Goal: Task Accomplishment & Management: Manage account settings

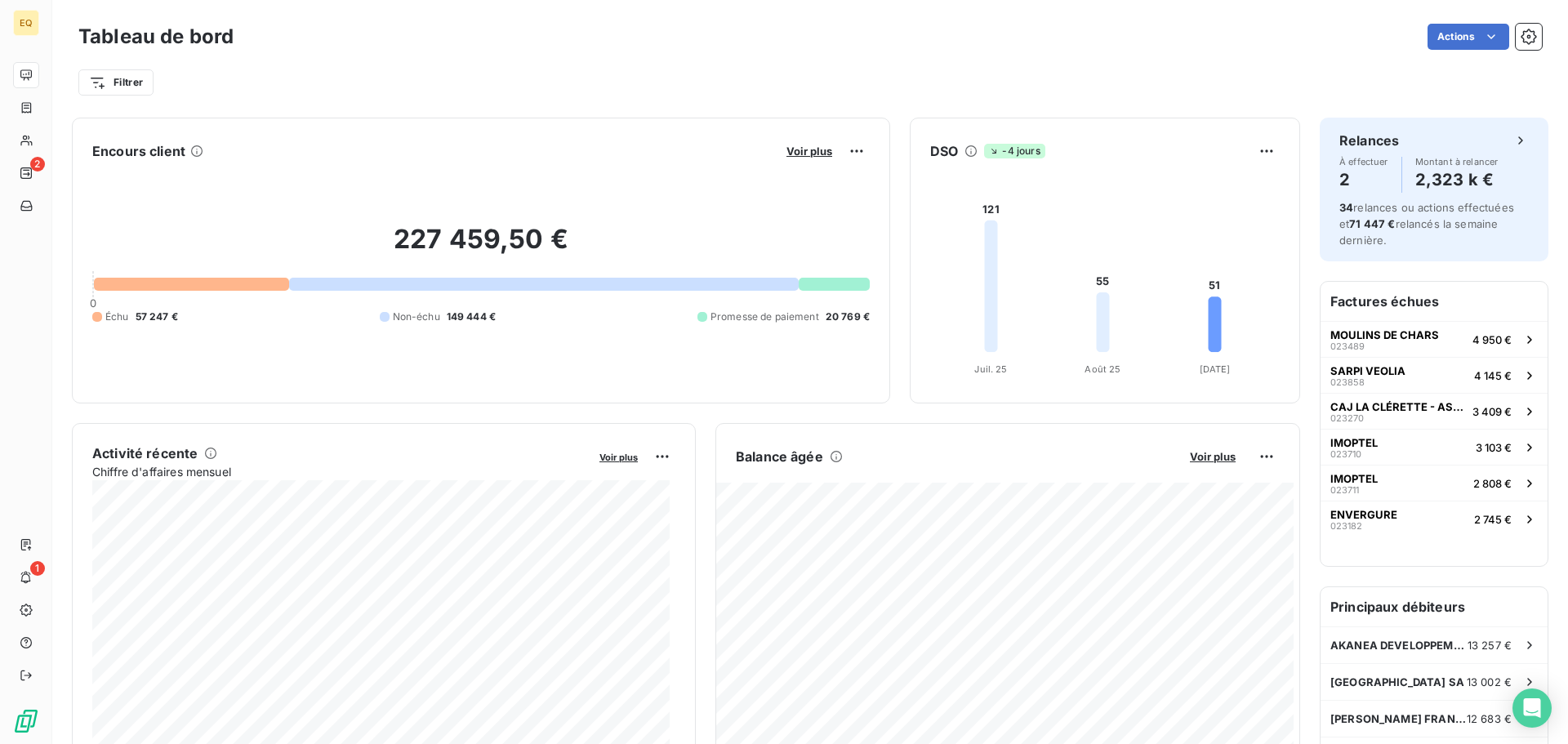
drag, startPoint x: 0, startPoint y: 0, endPoint x: 512, endPoint y: 58, distance: 515.3
click at [523, 58] on div "Filtrer" at bounding box center [811, 76] width 1464 height 44
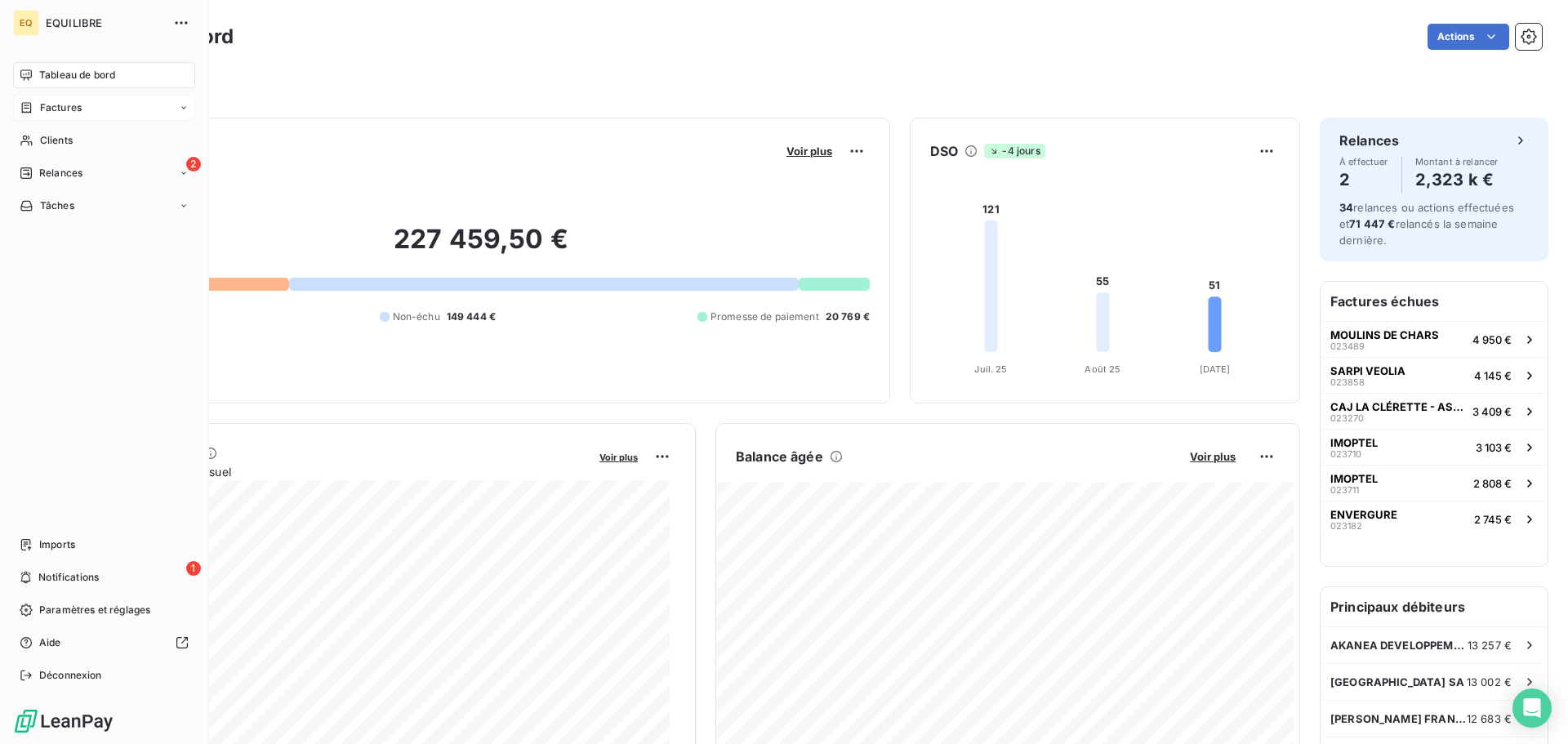
click at [104, 101] on div "Factures" at bounding box center [104, 108] width 182 height 27
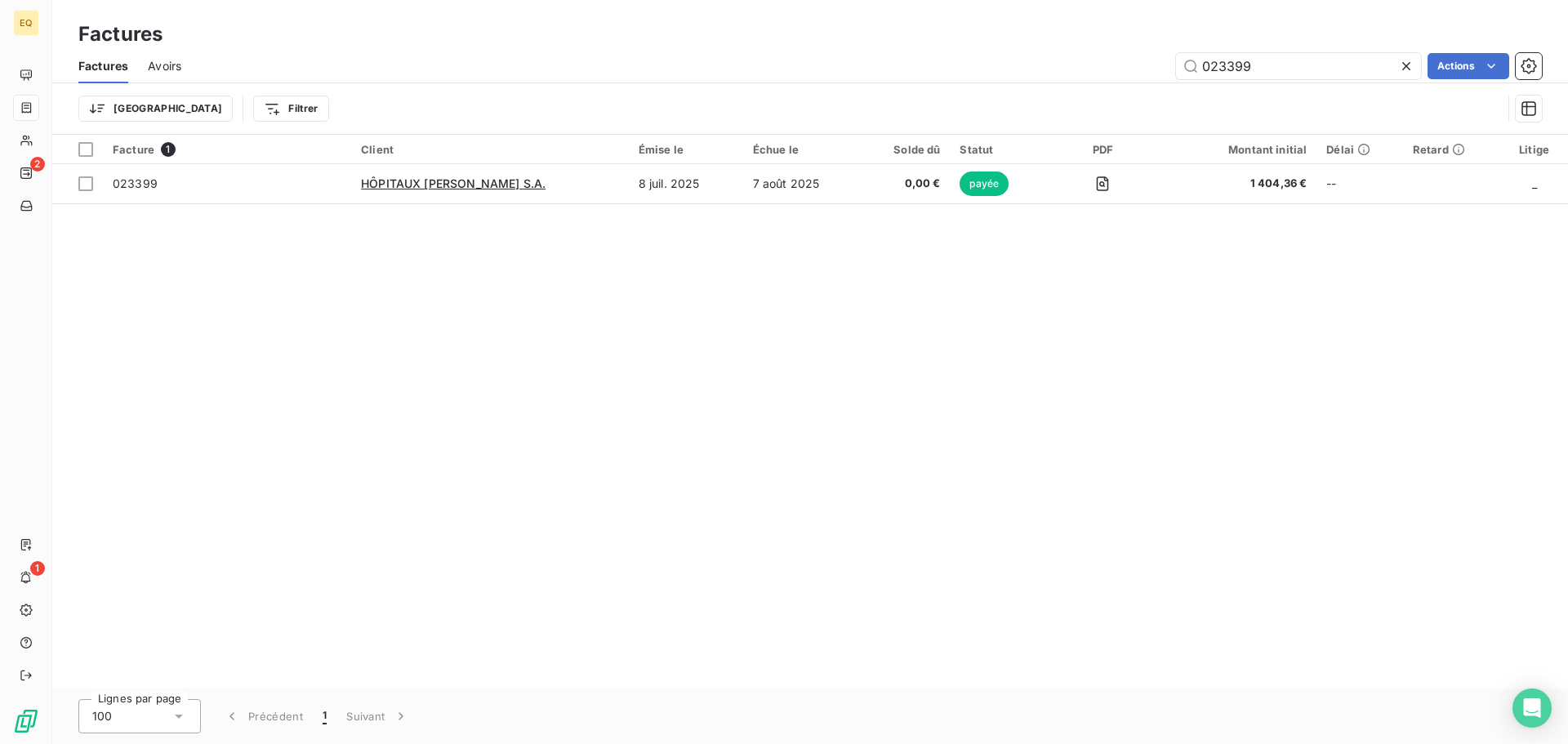
drag, startPoint x: 1286, startPoint y: 66, endPoint x: 1161, endPoint y: 58, distance: 125.3
click at [1161, 58] on div "023399 Actions" at bounding box center [871, 66] width 1341 height 27
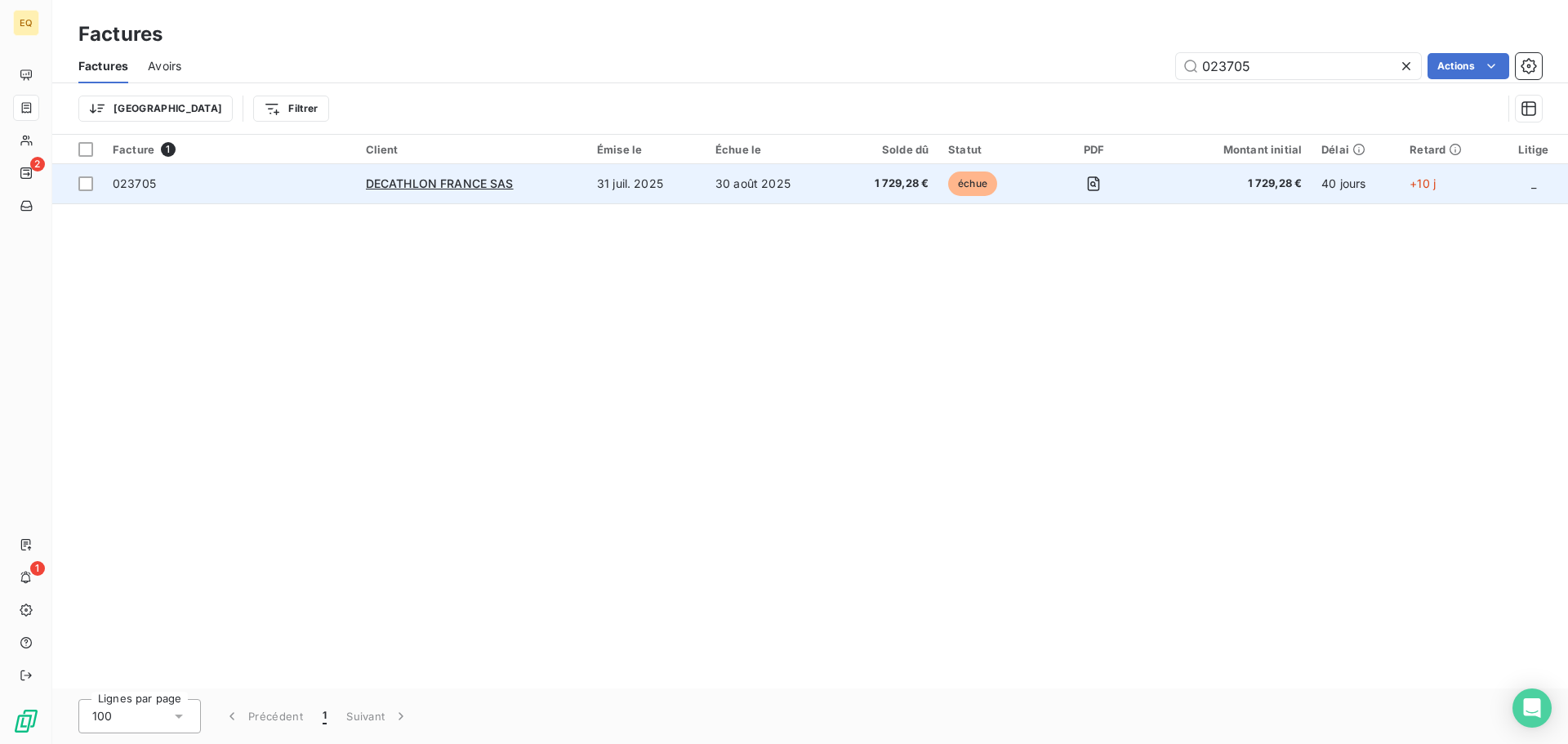
type input "023705"
click at [758, 188] on td "30 août 2025" at bounding box center [771, 184] width 131 height 39
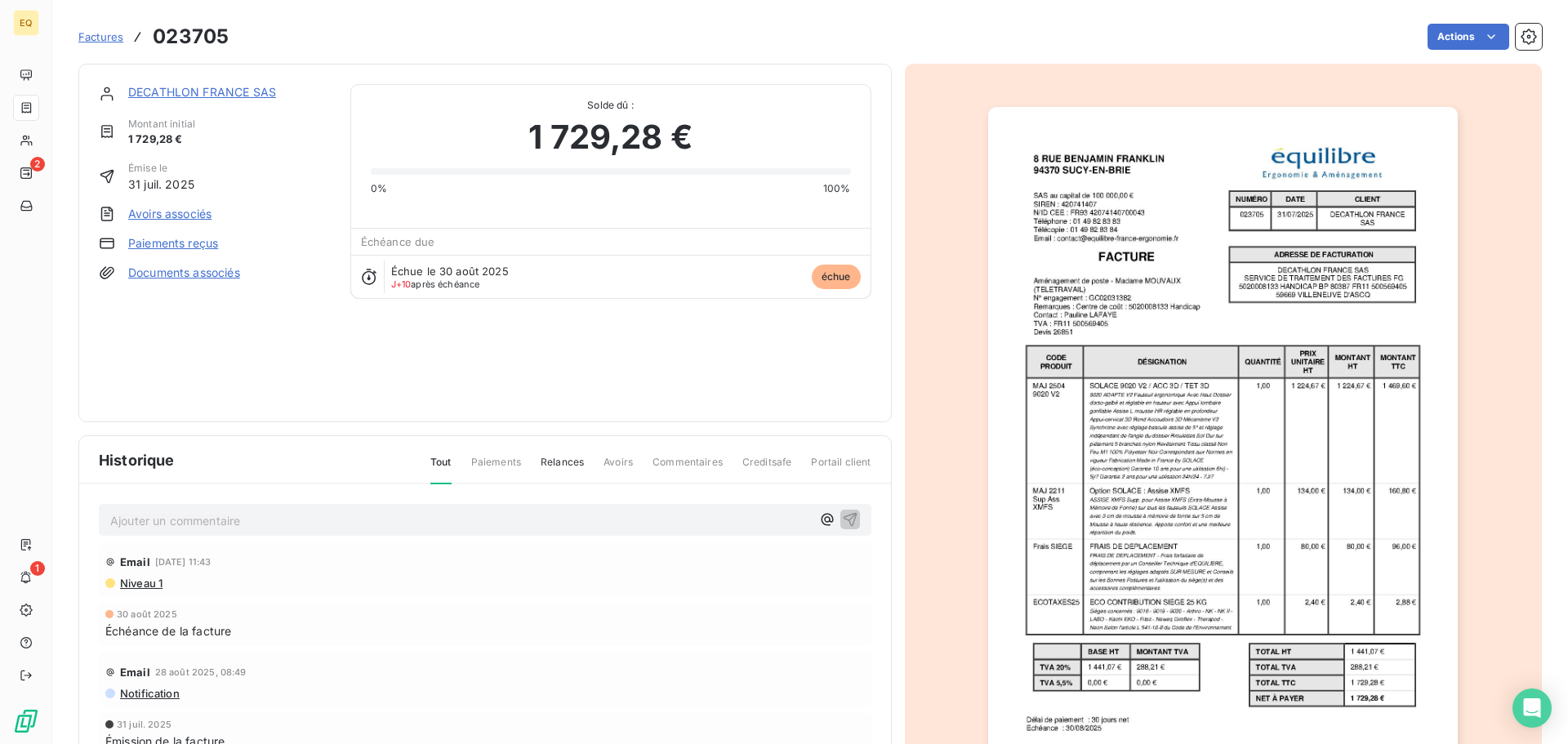
click at [157, 270] on link "Documents associés" at bounding box center [184, 272] width 111 height 16
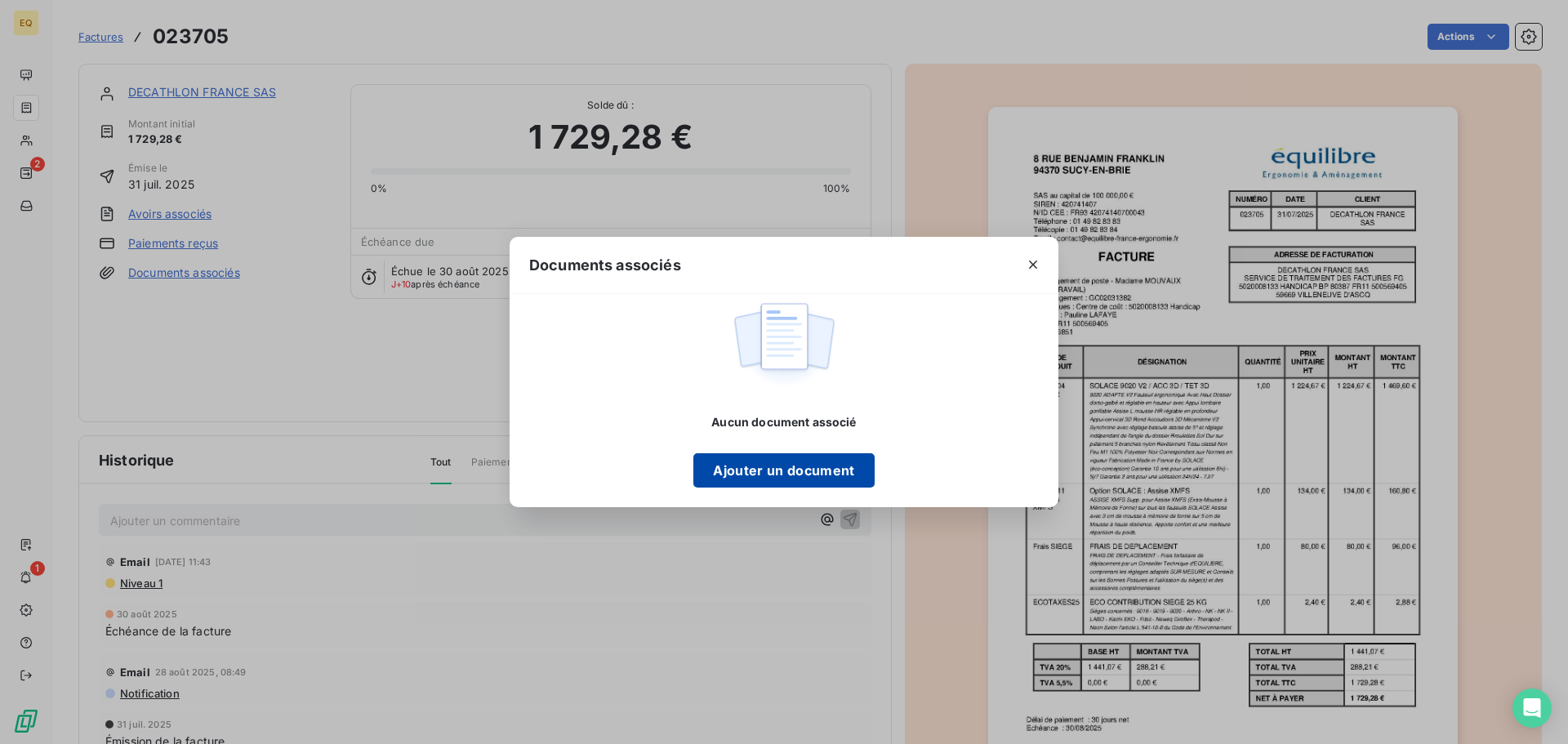
click at [792, 473] on button "Ajouter un document" at bounding box center [784, 470] width 181 height 35
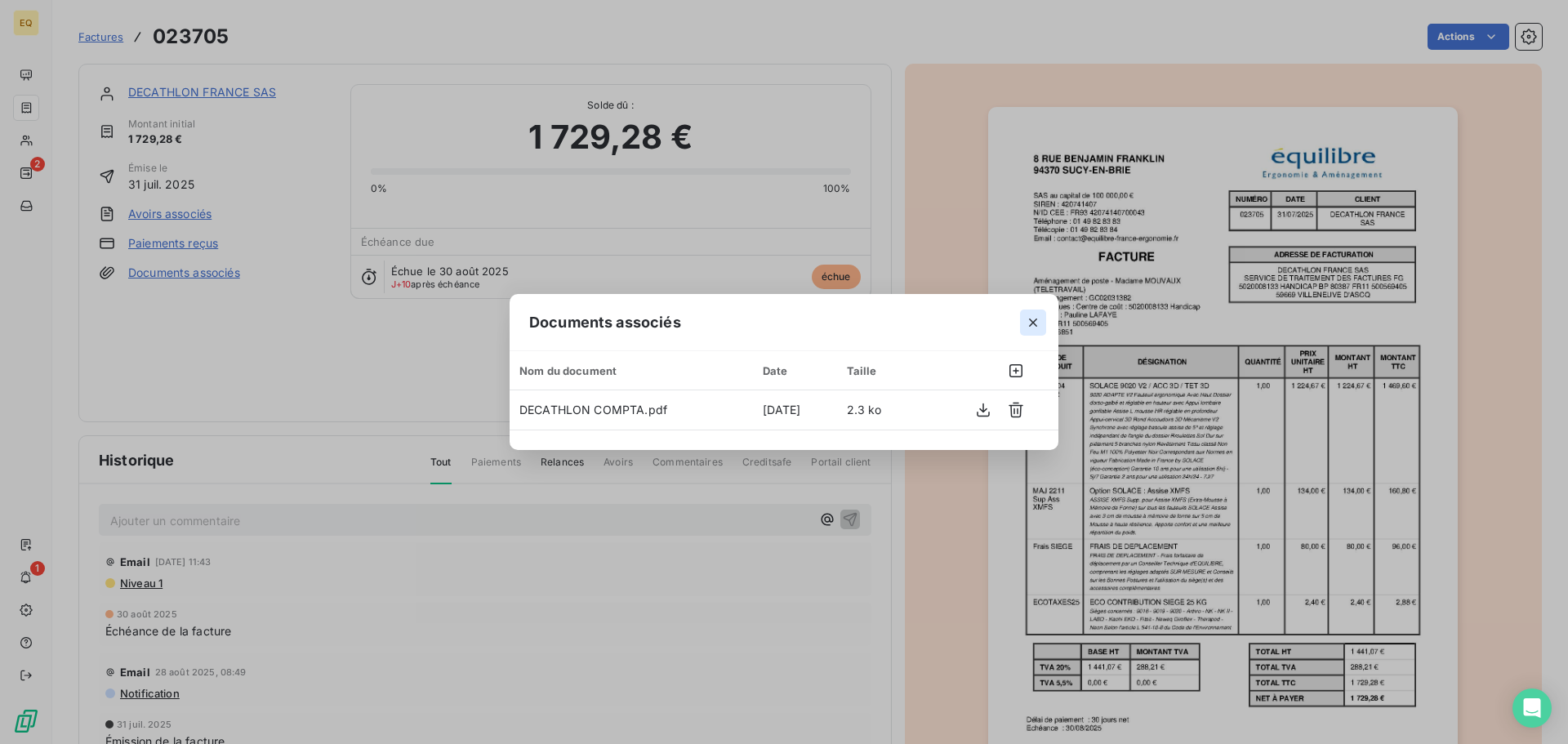
click at [1034, 317] on icon "button" at bounding box center [1033, 322] width 16 height 16
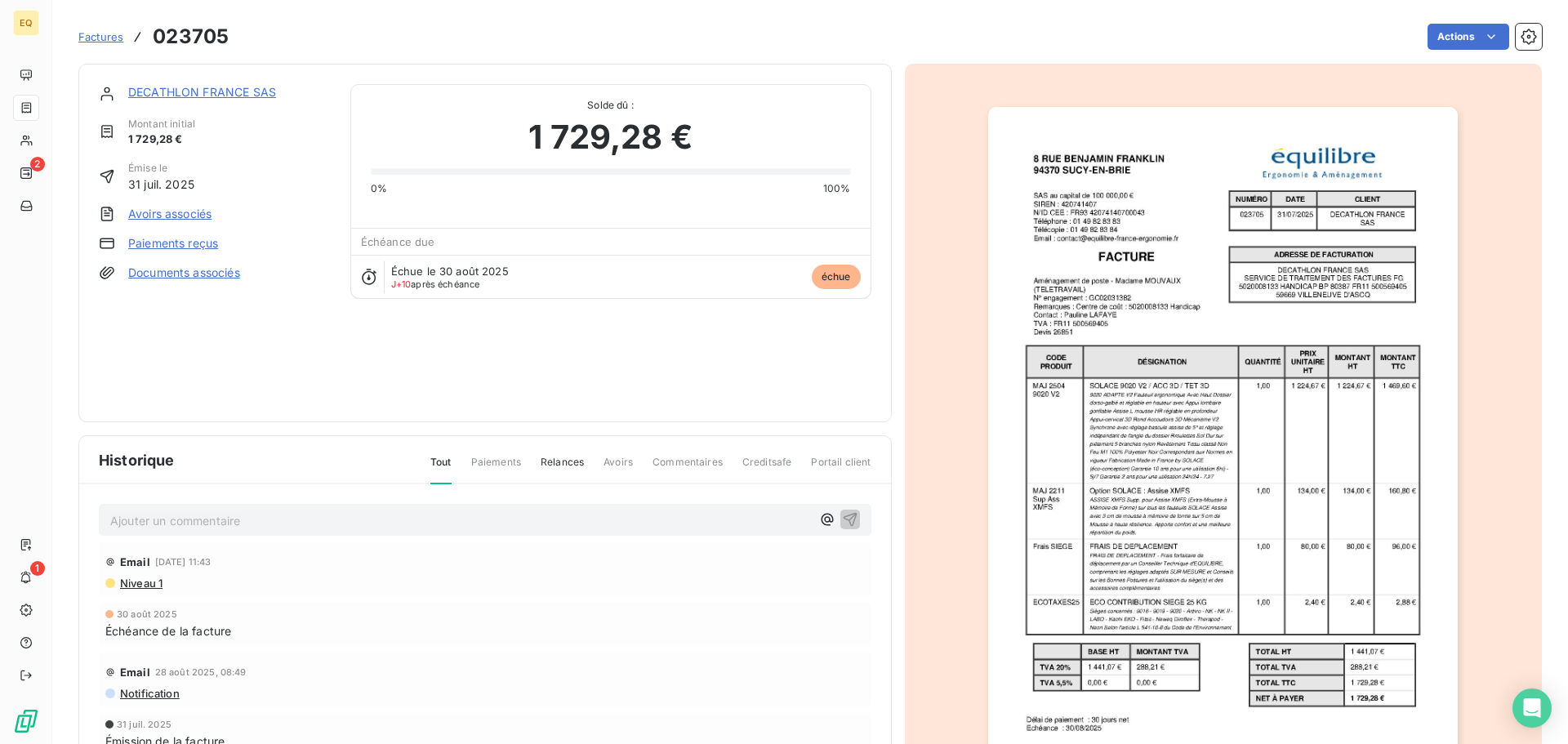
click at [162, 88] on link "DECATHLON FRANCE SAS" at bounding box center [202, 92] width 148 height 14
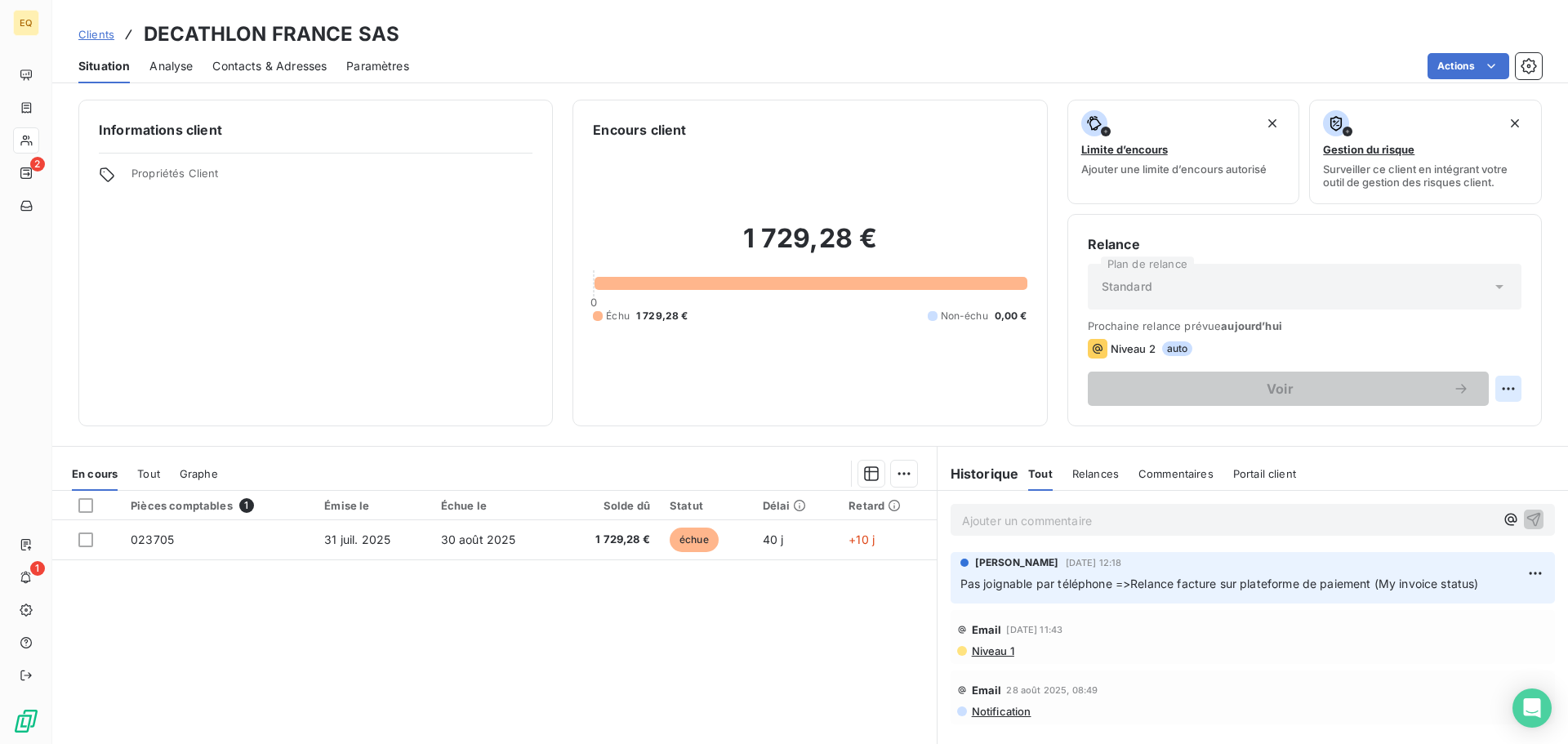
click at [1495, 389] on html "EQ 2 1 Clients DECATHLON FRANCE SAS Situation Analyse Contacts & Adresses Param…" at bounding box center [784, 372] width 1568 height 744
drag, startPoint x: 1417, startPoint y: 420, endPoint x: 1291, endPoint y: 670, distance: 280.0
click at [1291, 670] on html "EQ 2 1 Clients DECATHLON FRANCE SAS Situation Analyse Contacts & Adresses Param…" at bounding box center [784, 372] width 1568 height 744
click at [1403, 424] on div "Replanifier cette action" at bounding box center [1428, 425] width 146 height 27
select select "8"
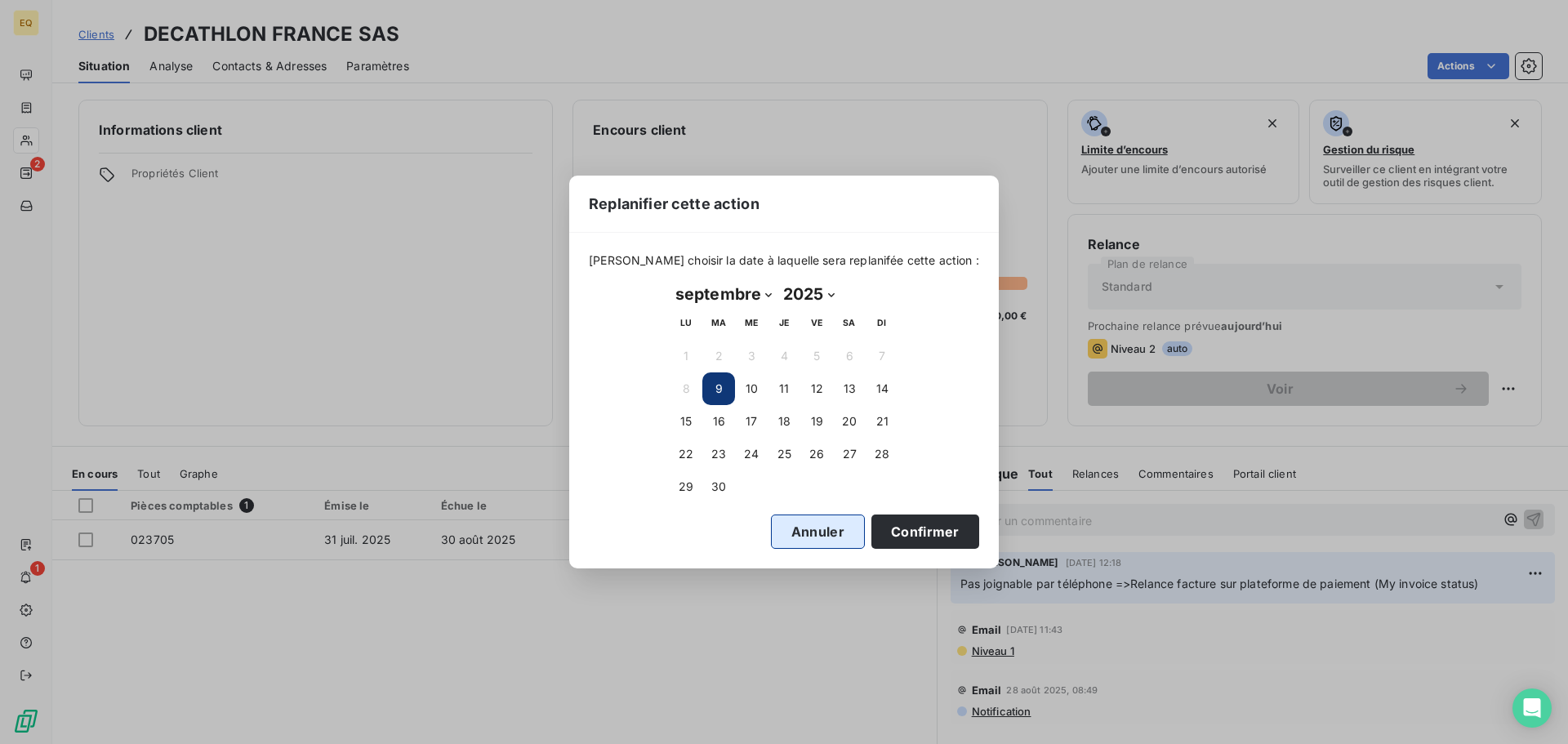
click at [772, 534] on button "Annuler" at bounding box center [818, 531] width 94 height 35
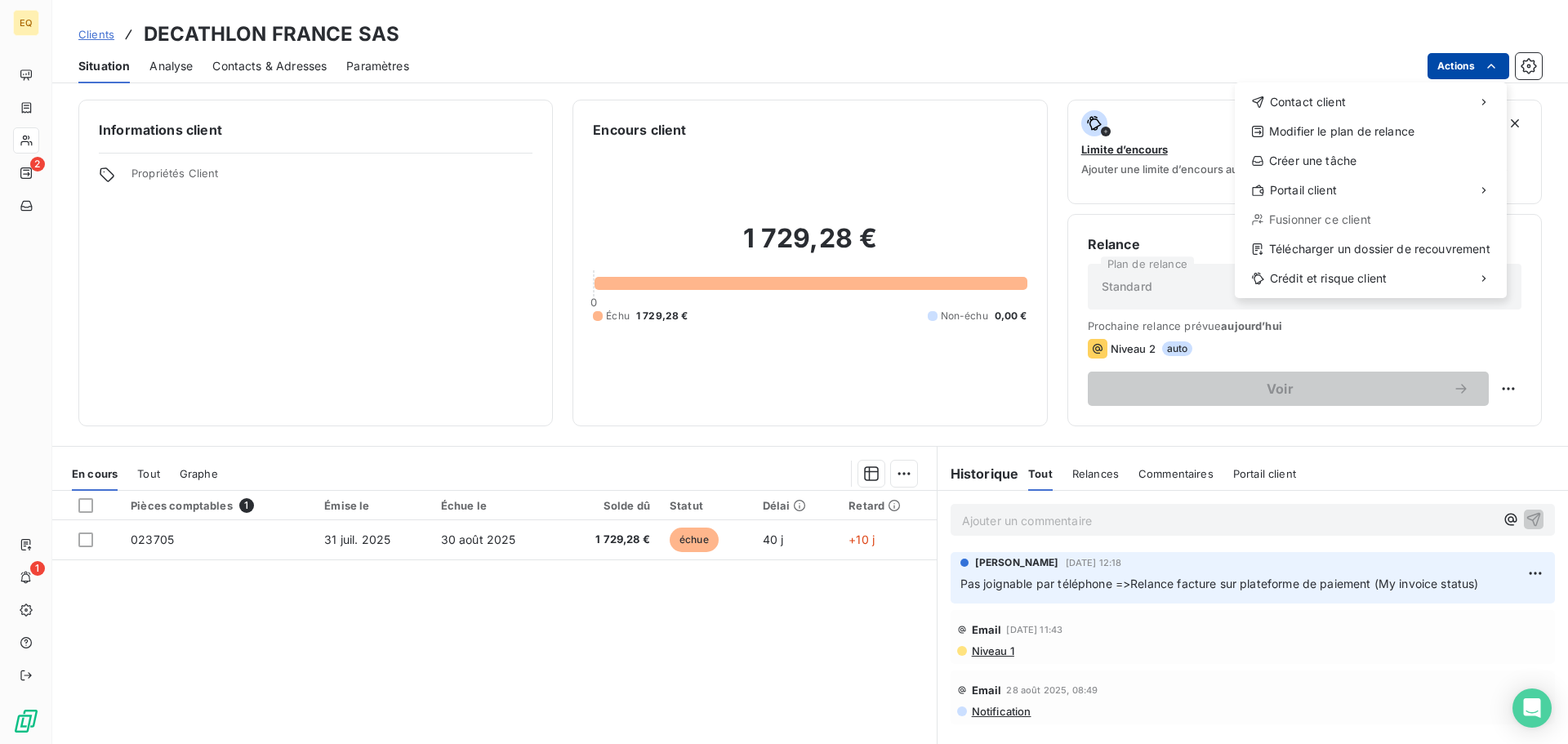
click at [1470, 65] on html "EQ 2 1 Clients DECATHLON FRANCE SAS Situation Analyse Contacts & Adresses Param…" at bounding box center [784, 372] width 1568 height 744
click at [450, 542] on html "EQ 2 1 Clients DECATHLON FRANCE SAS Situation Analyse Contacts & Adresses Param…" at bounding box center [784, 372] width 1568 height 744
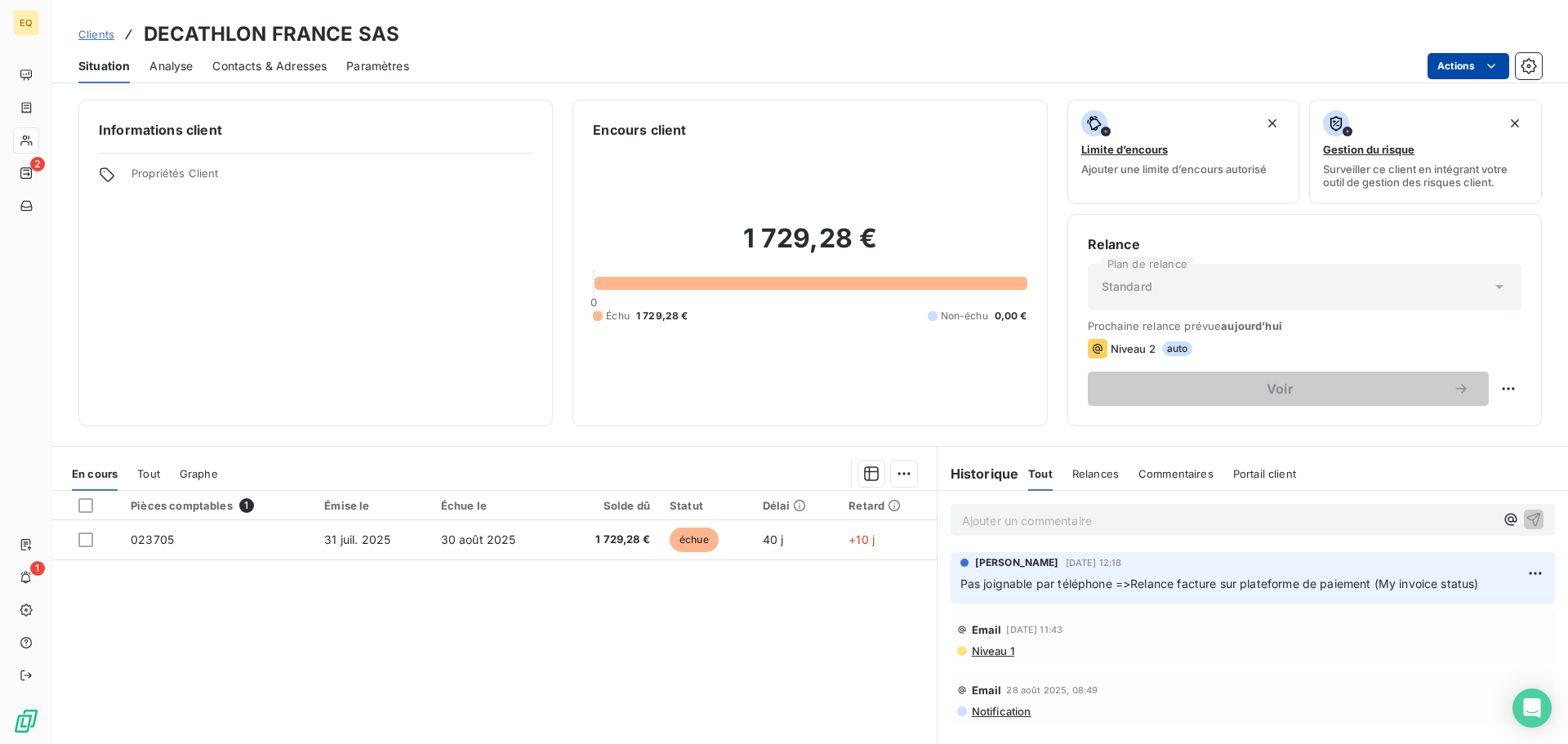
click at [1476, 58] on html "EQ 2 1 Clients DECATHLON FRANCE SAS Situation Analyse Contacts & Adresses Param…" at bounding box center [784, 372] width 1568 height 744
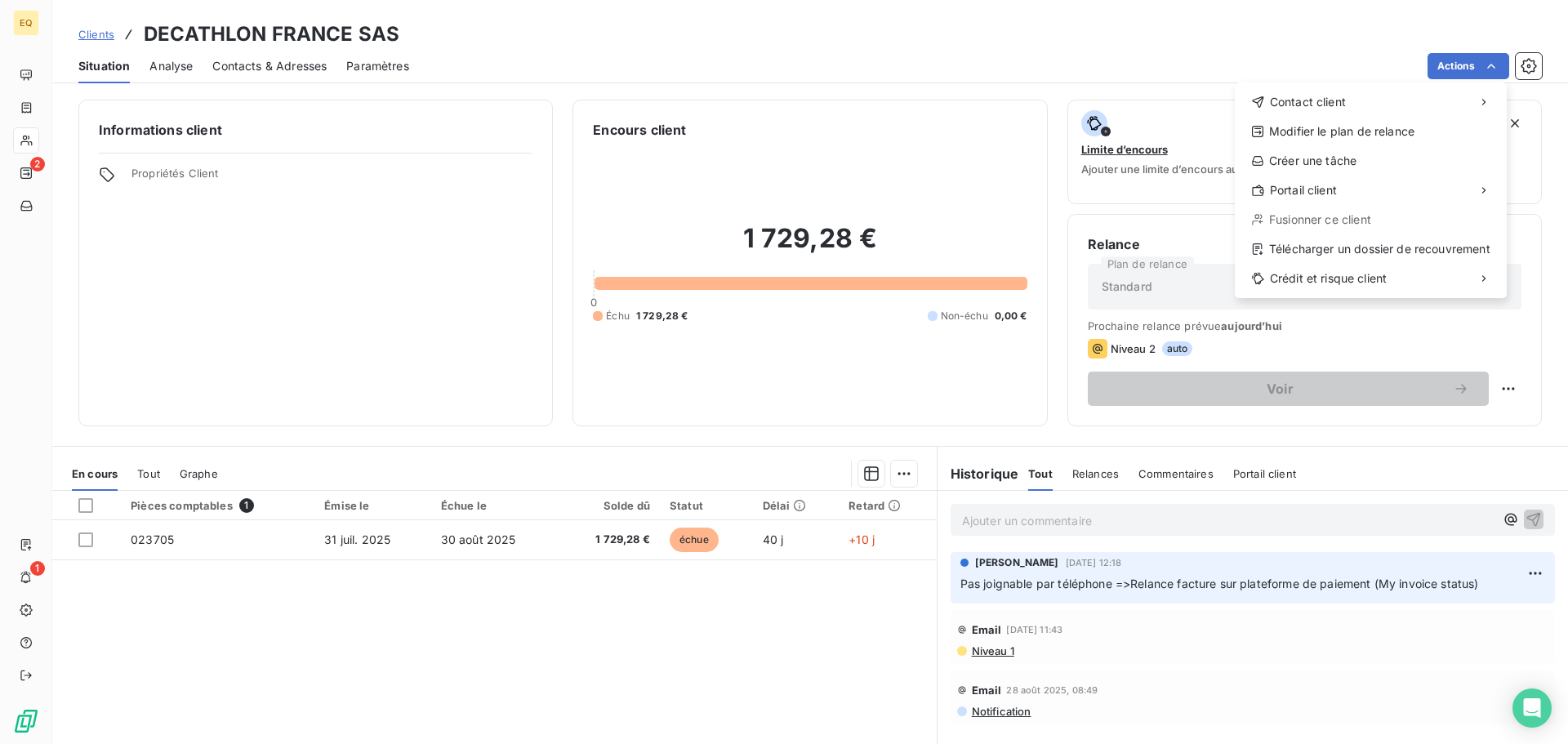
drag, startPoint x: 353, startPoint y: 175, endPoint x: 339, endPoint y: 179, distance: 14.6
click at [351, 176] on html "EQ 2 1 Clients DECATHLON FRANCE SAS Situation Analyse Contacts & Adresses Param…" at bounding box center [784, 372] width 1568 height 744
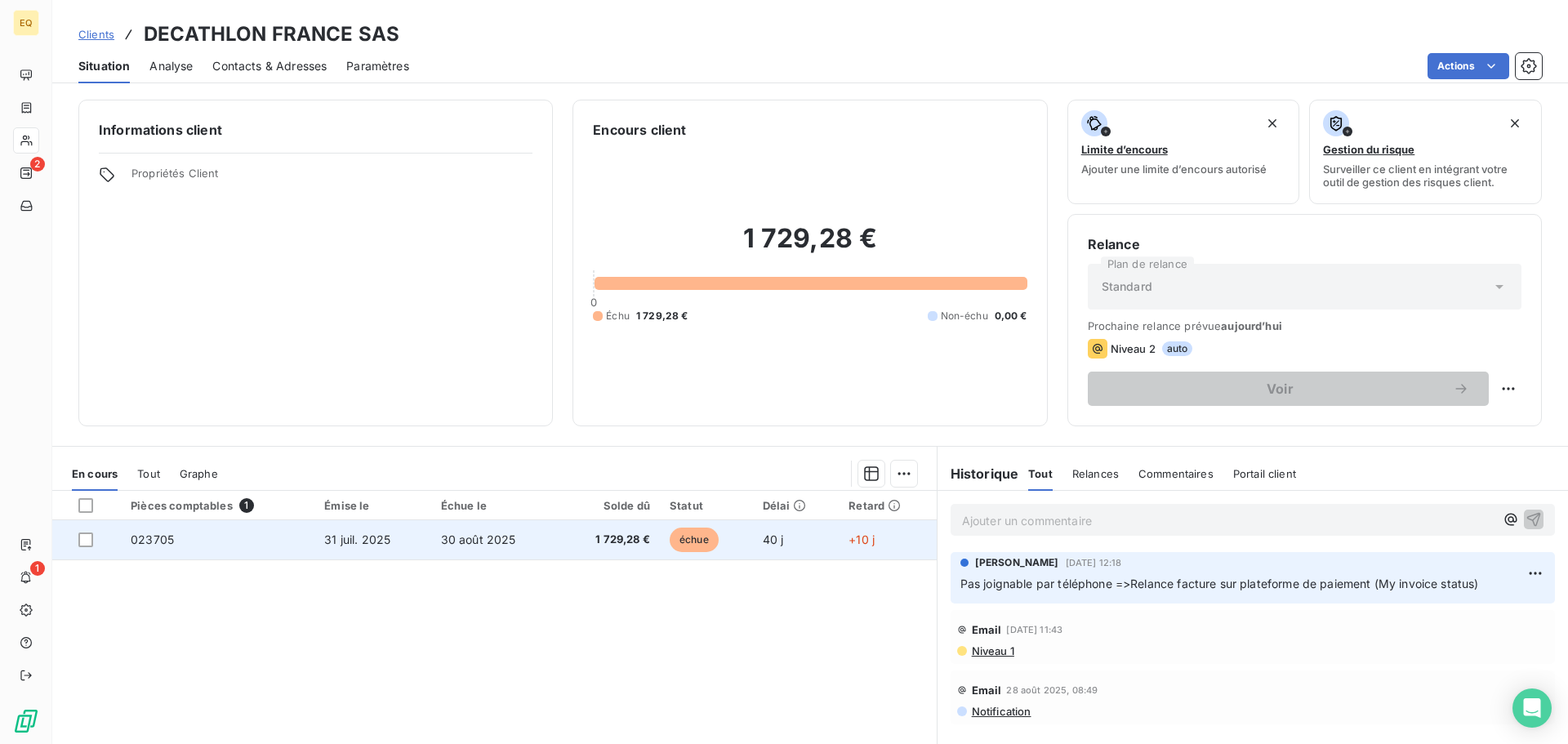
click at [233, 540] on td "023705" at bounding box center [218, 540] width 194 height 39
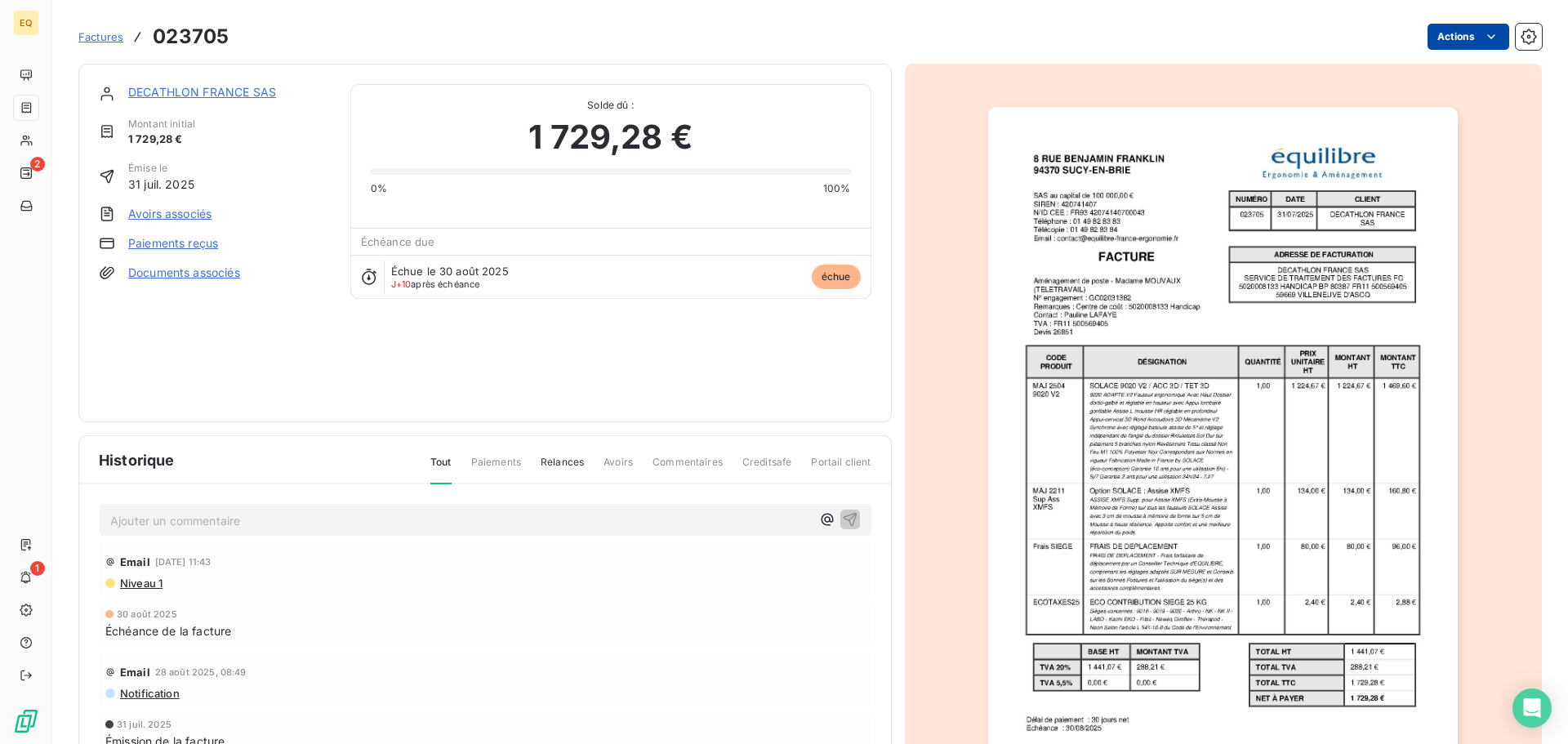
click at [1448, 35] on html "EQ 2 1 Factures 023705 Actions DECATHLON FRANCE SAS Montant initial 1 729,28 € …" at bounding box center [784, 372] width 1568 height 744
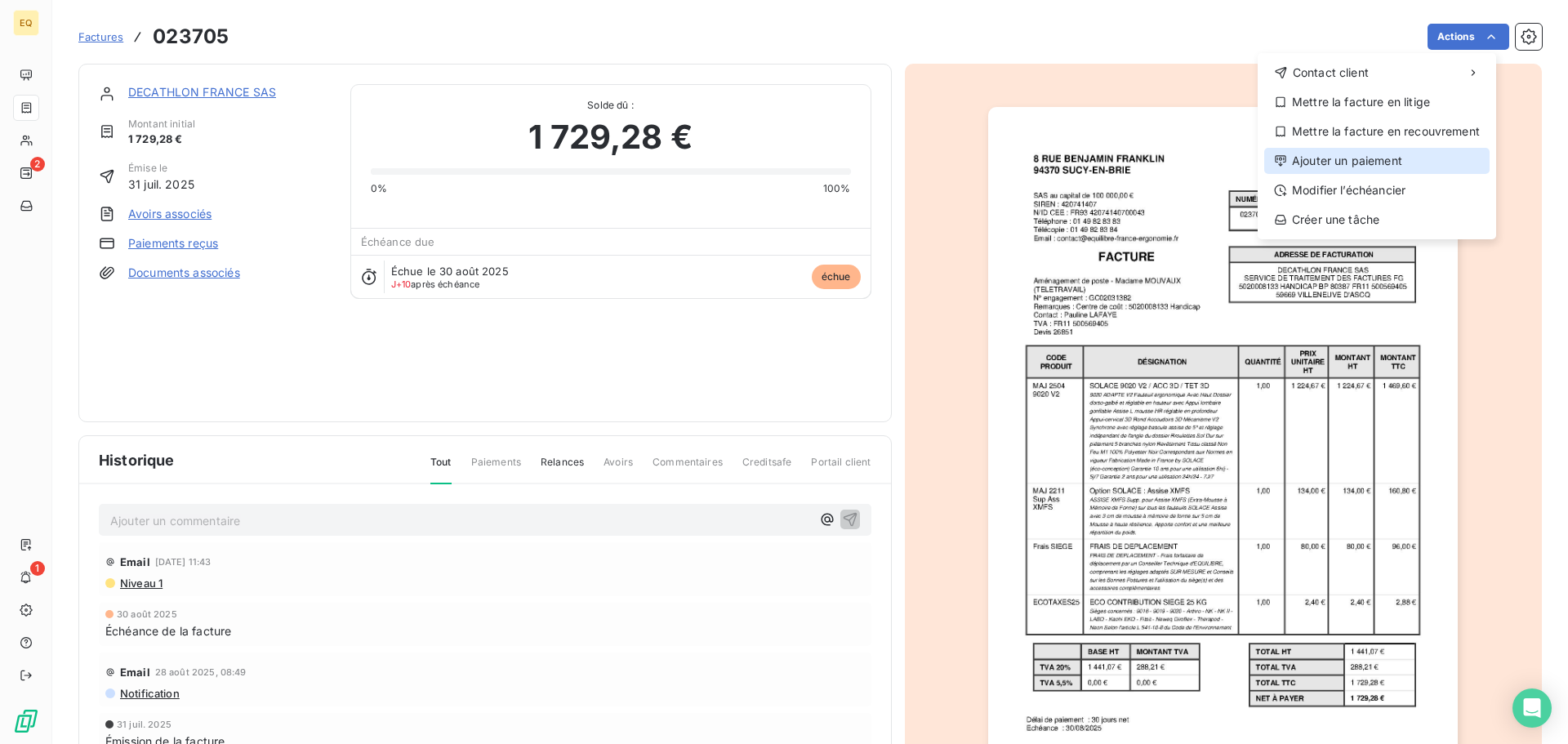
click at [1309, 157] on div "Ajouter un paiement" at bounding box center [1377, 161] width 226 height 27
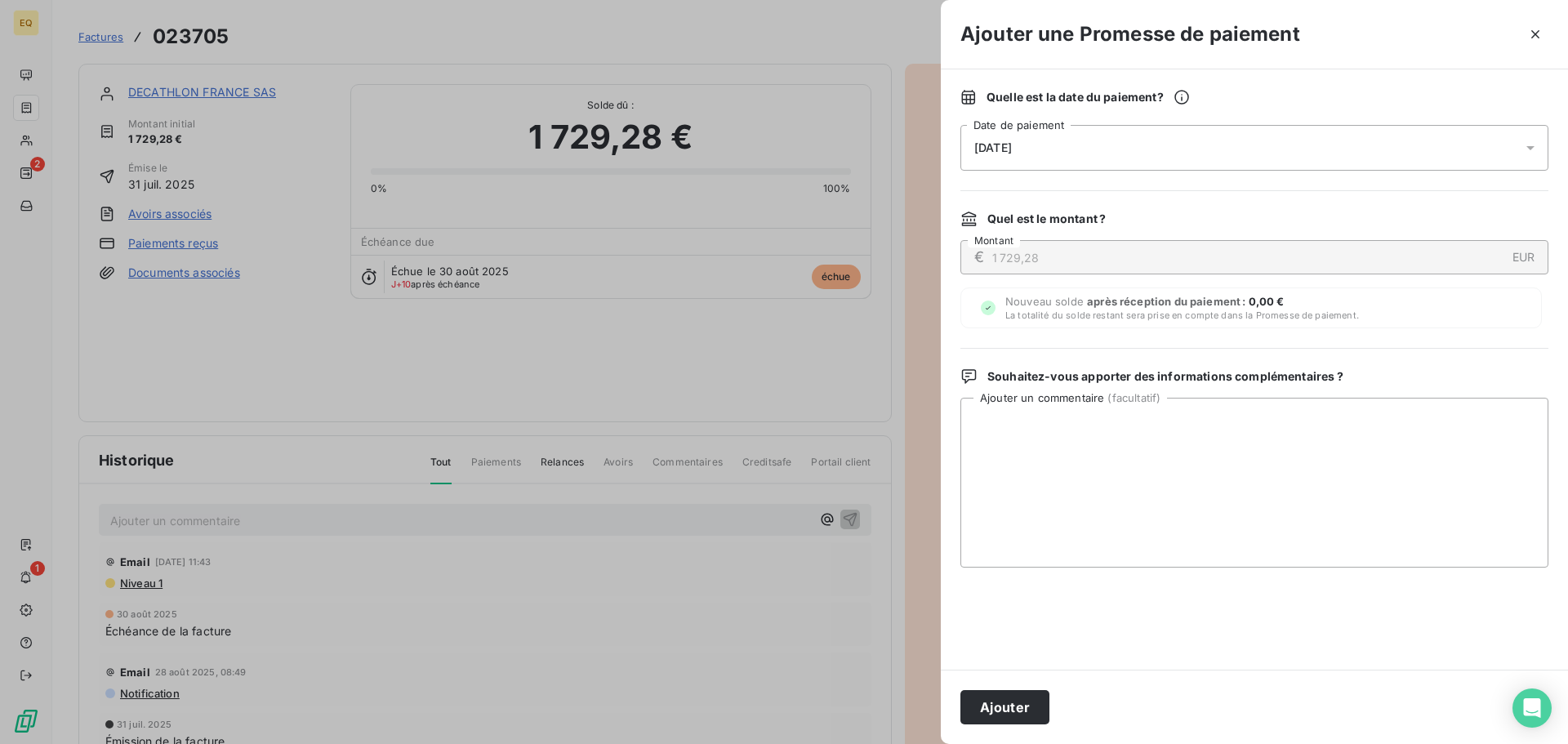
click at [1099, 147] on div "[DATE]" at bounding box center [1254, 148] width 588 height 46
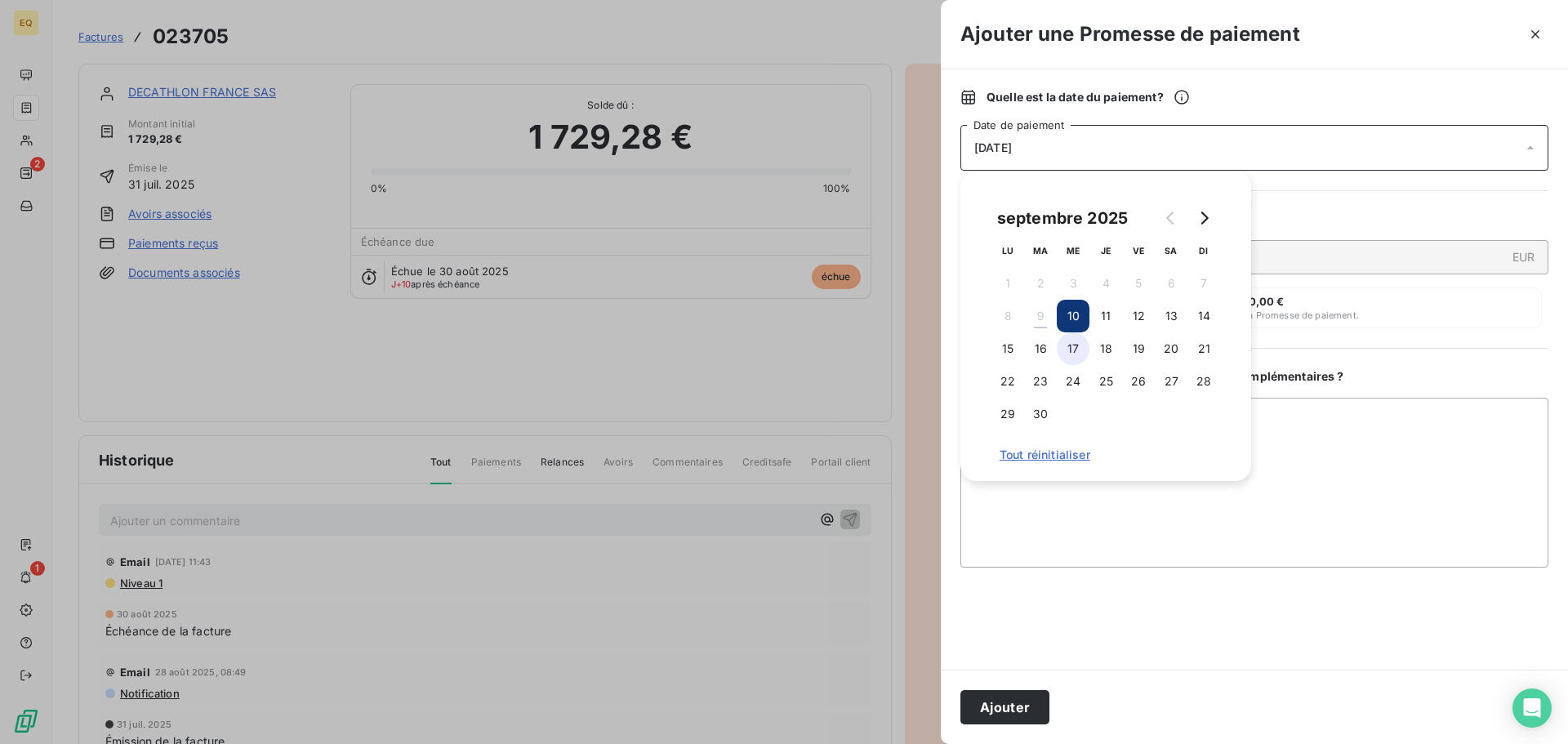
click at [1074, 344] on button "17" at bounding box center [1072, 349] width 33 height 33
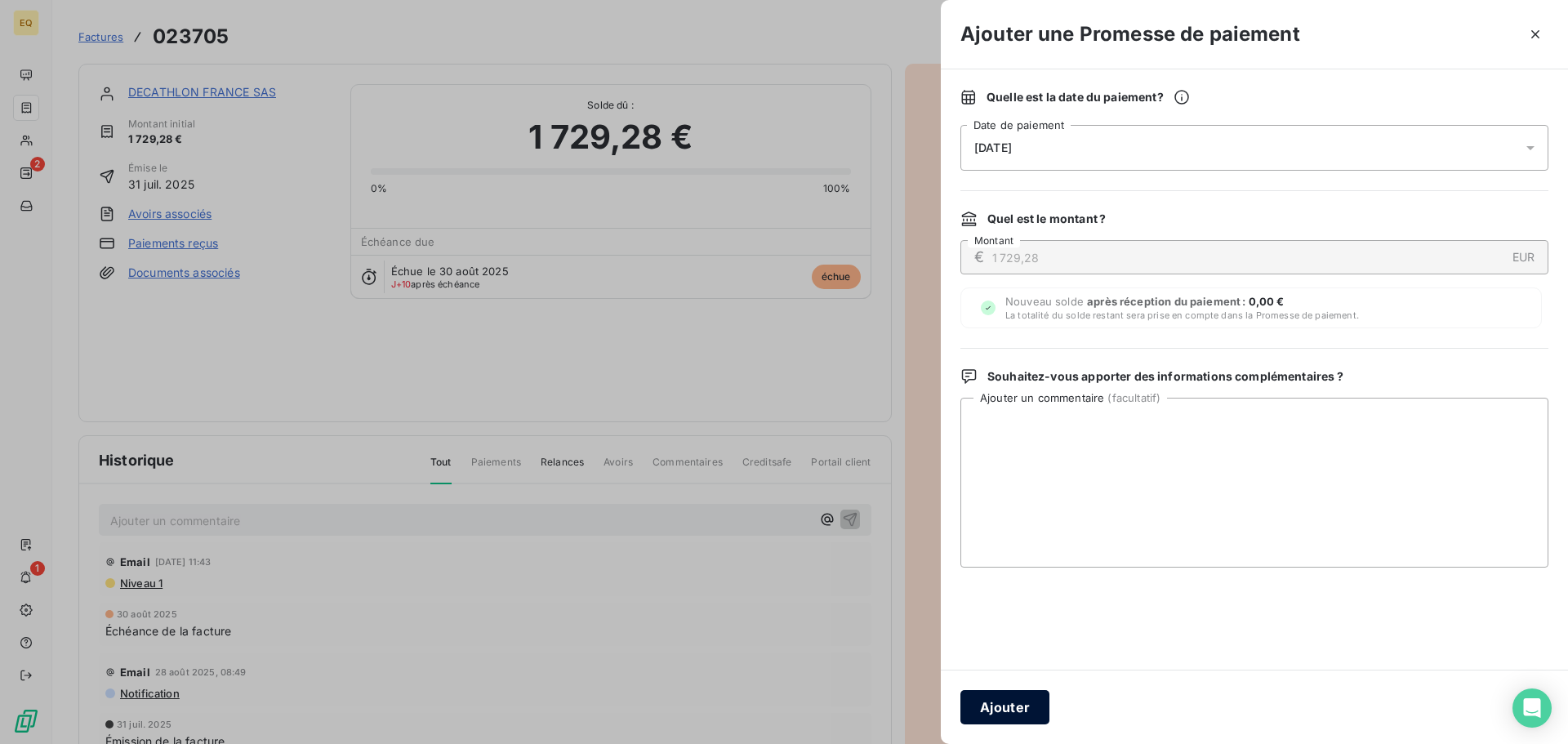
click at [997, 707] on button "Ajouter" at bounding box center [1004, 707] width 89 height 35
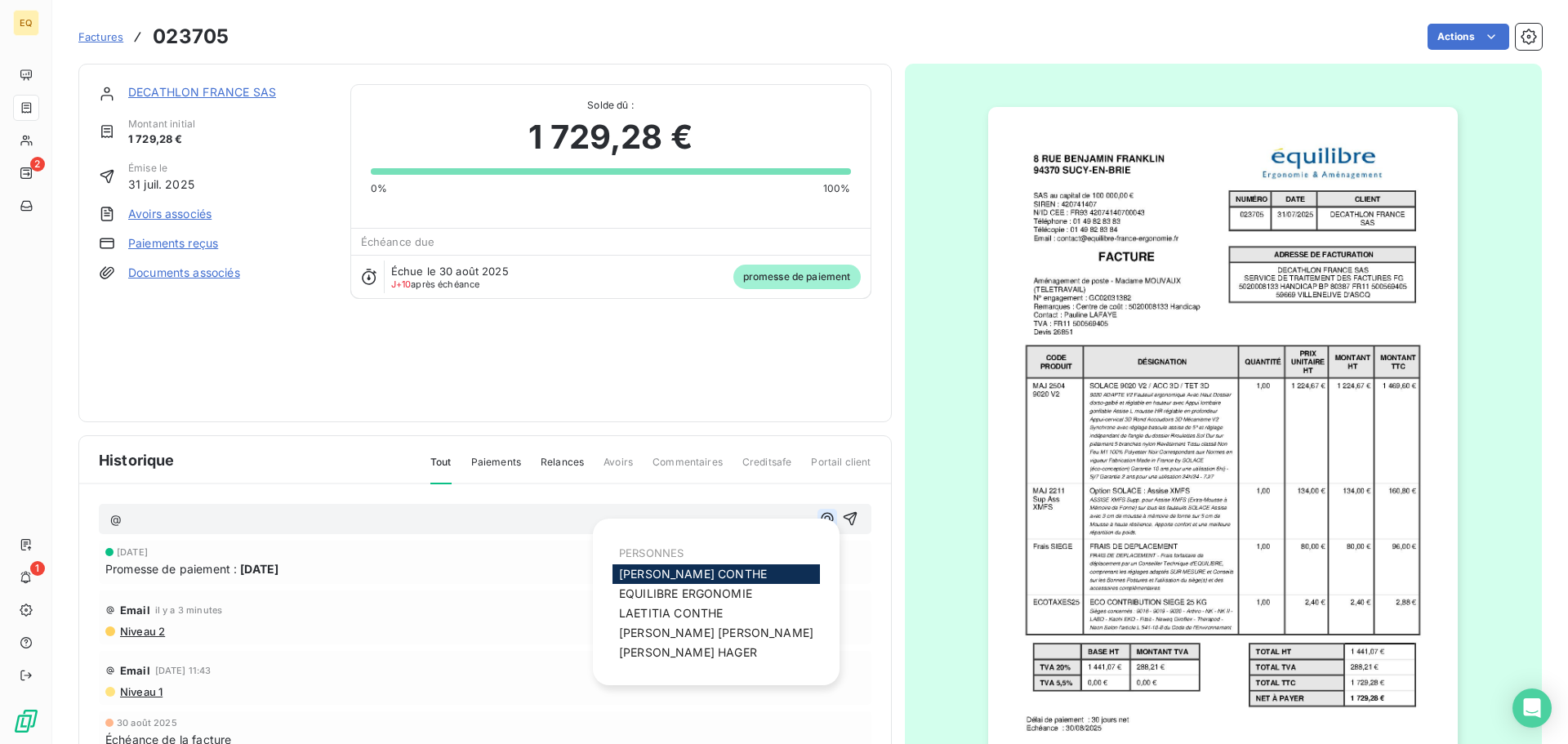
click at [819, 514] on icon "button" at bounding box center [827, 518] width 16 height 16
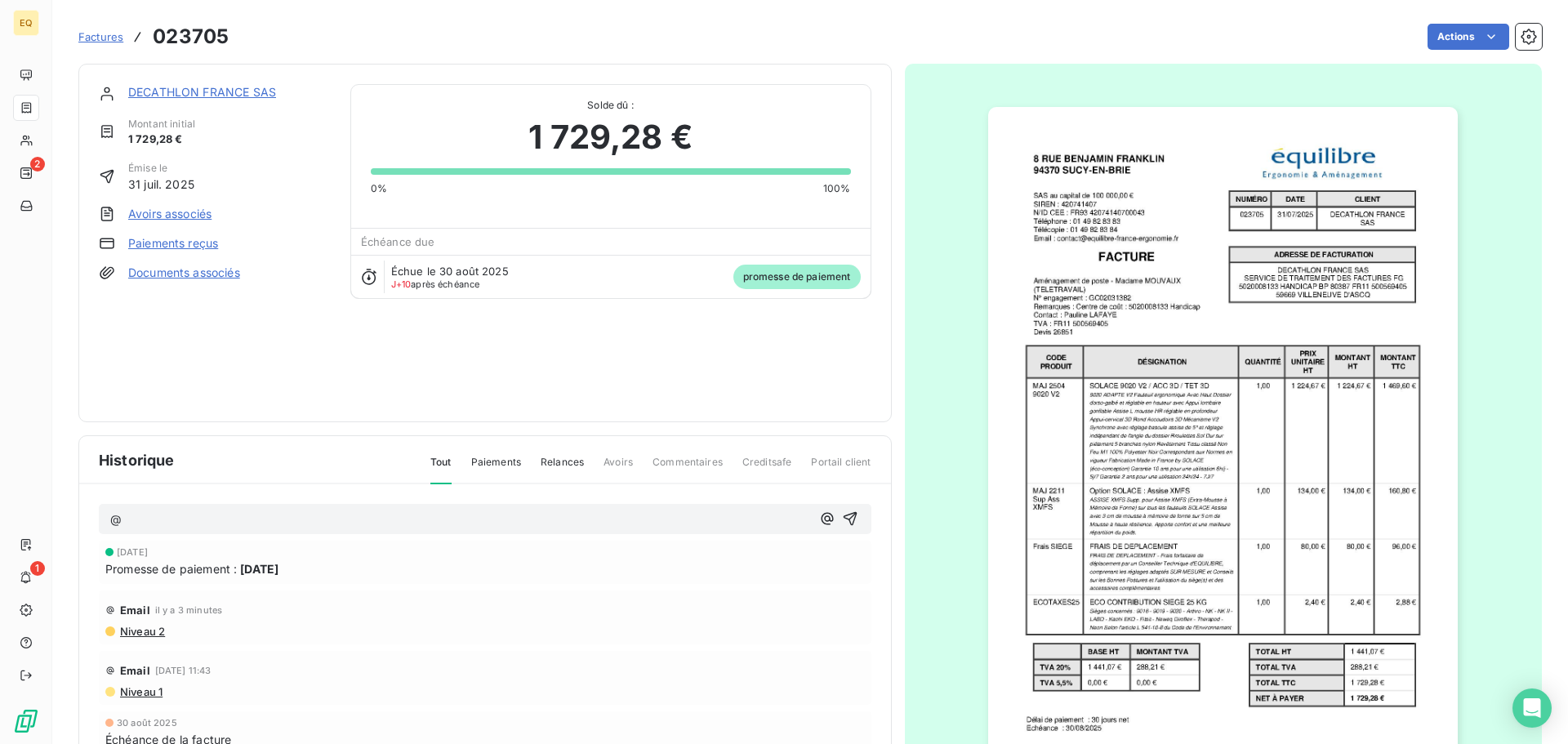
click at [218, 518] on p "@" at bounding box center [461, 519] width 701 height 19
click at [195, 91] on link "DECATHLON FRANCE SAS" at bounding box center [202, 92] width 148 height 14
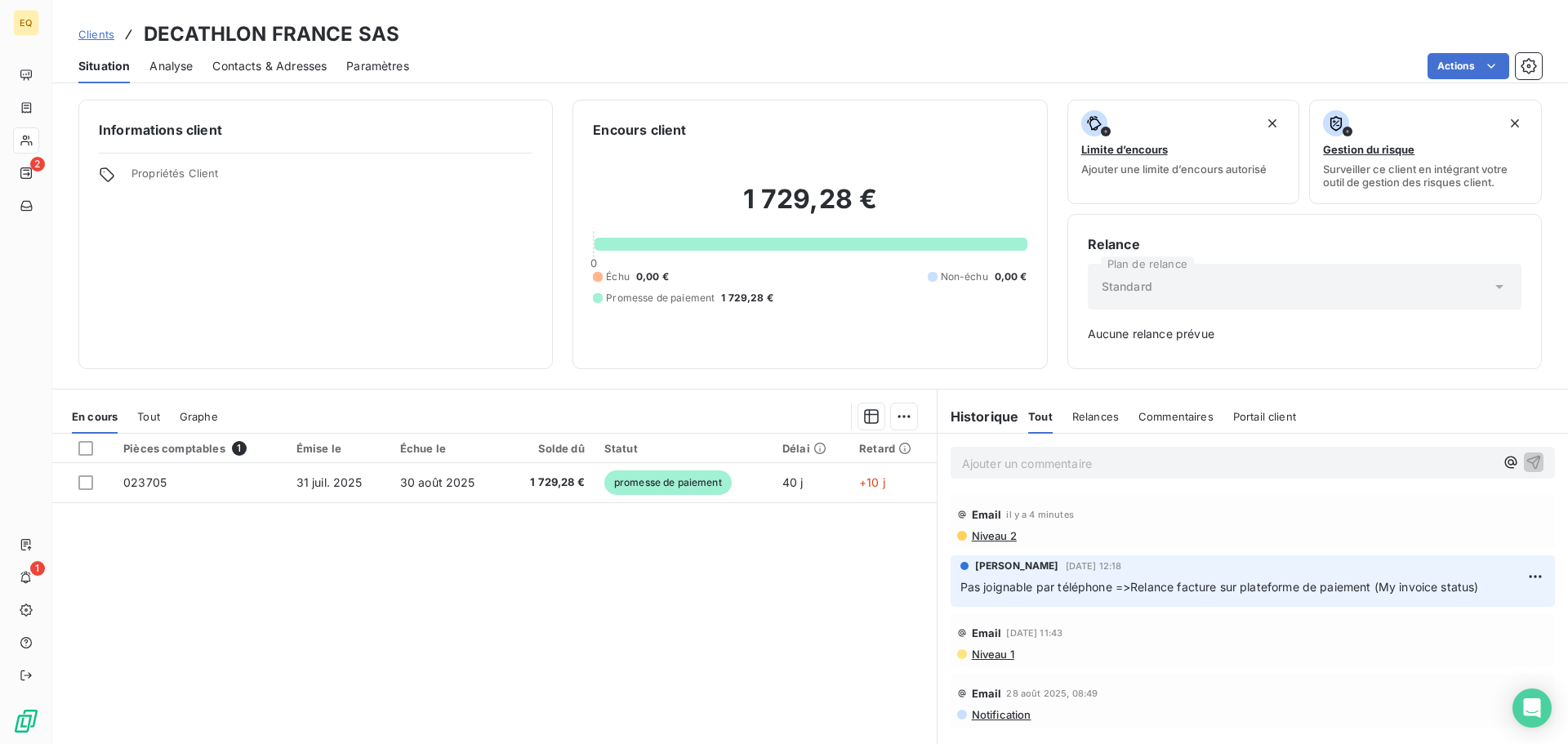
click at [1003, 462] on p "Ajouter un commentaire ﻿" at bounding box center [1228, 463] width 533 height 20
click at [1528, 460] on icon "button" at bounding box center [1533, 461] width 16 height 16
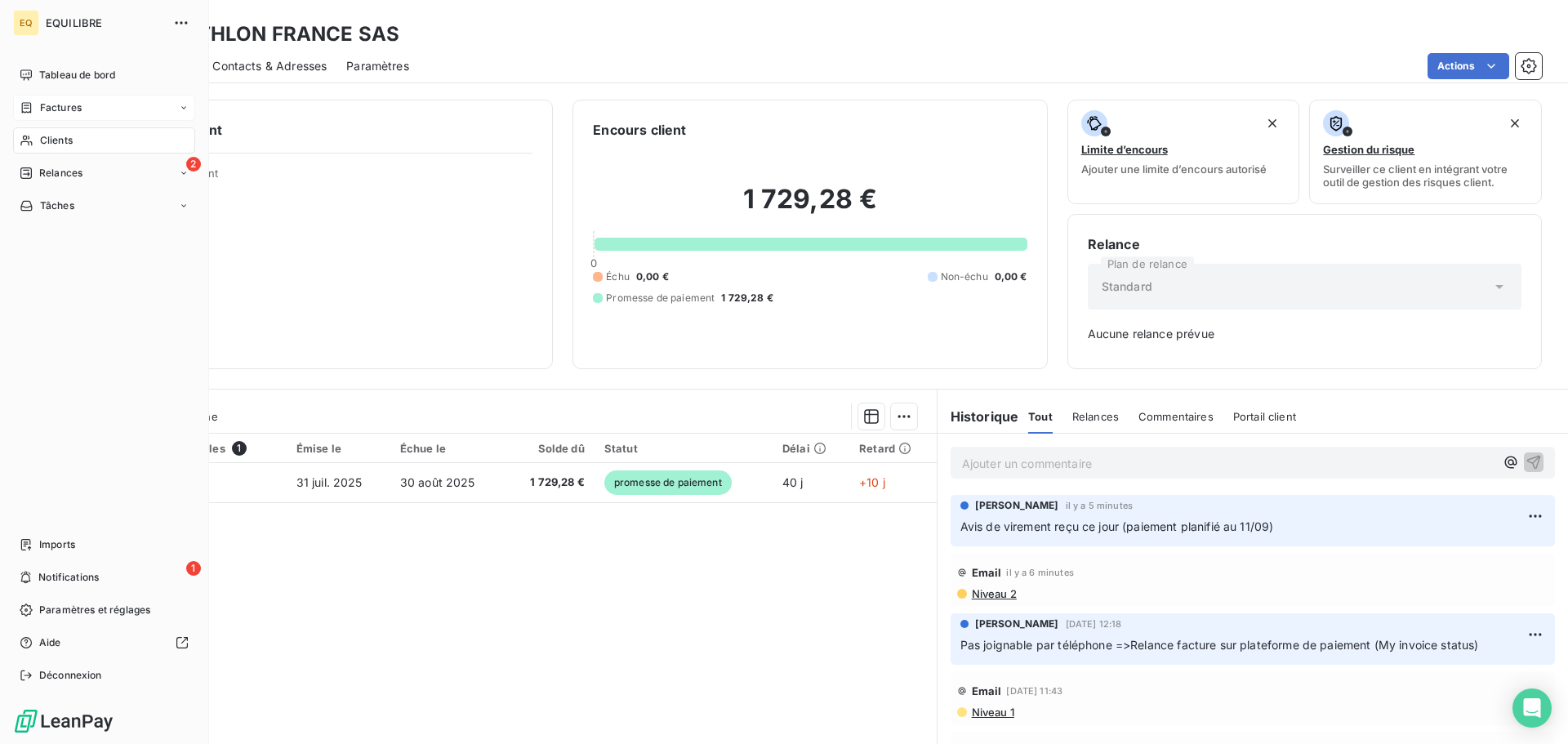
click at [65, 101] on span "Factures" at bounding box center [60, 108] width 42 height 15
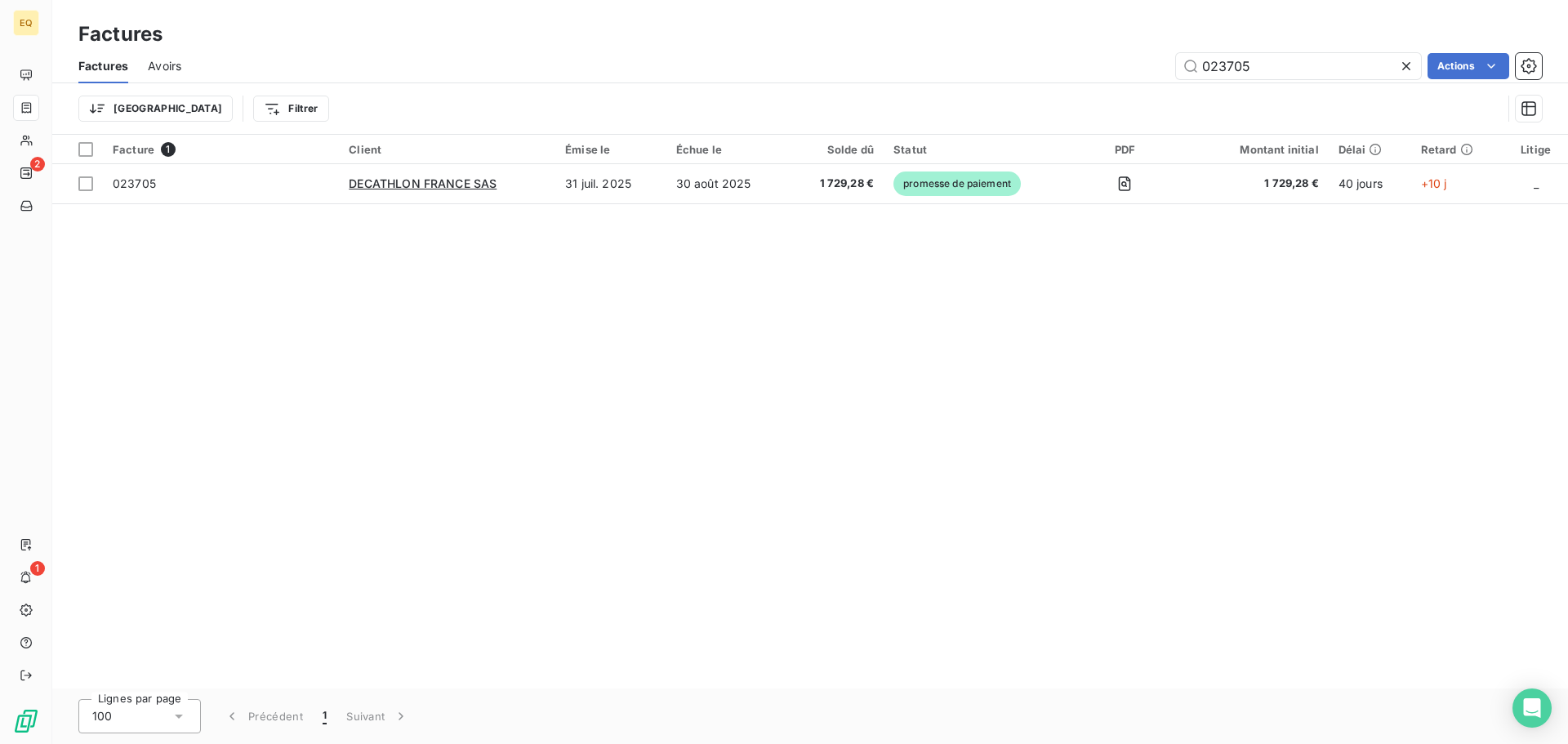
drag, startPoint x: 1262, startPoint y: 59, endPoint x: 1144, endPoint y: 65, distance: 118.2
click at [1145, 65] on div "023705 Actions" at bounding box center [871, 66] width 1341 height 27
type input "023399"
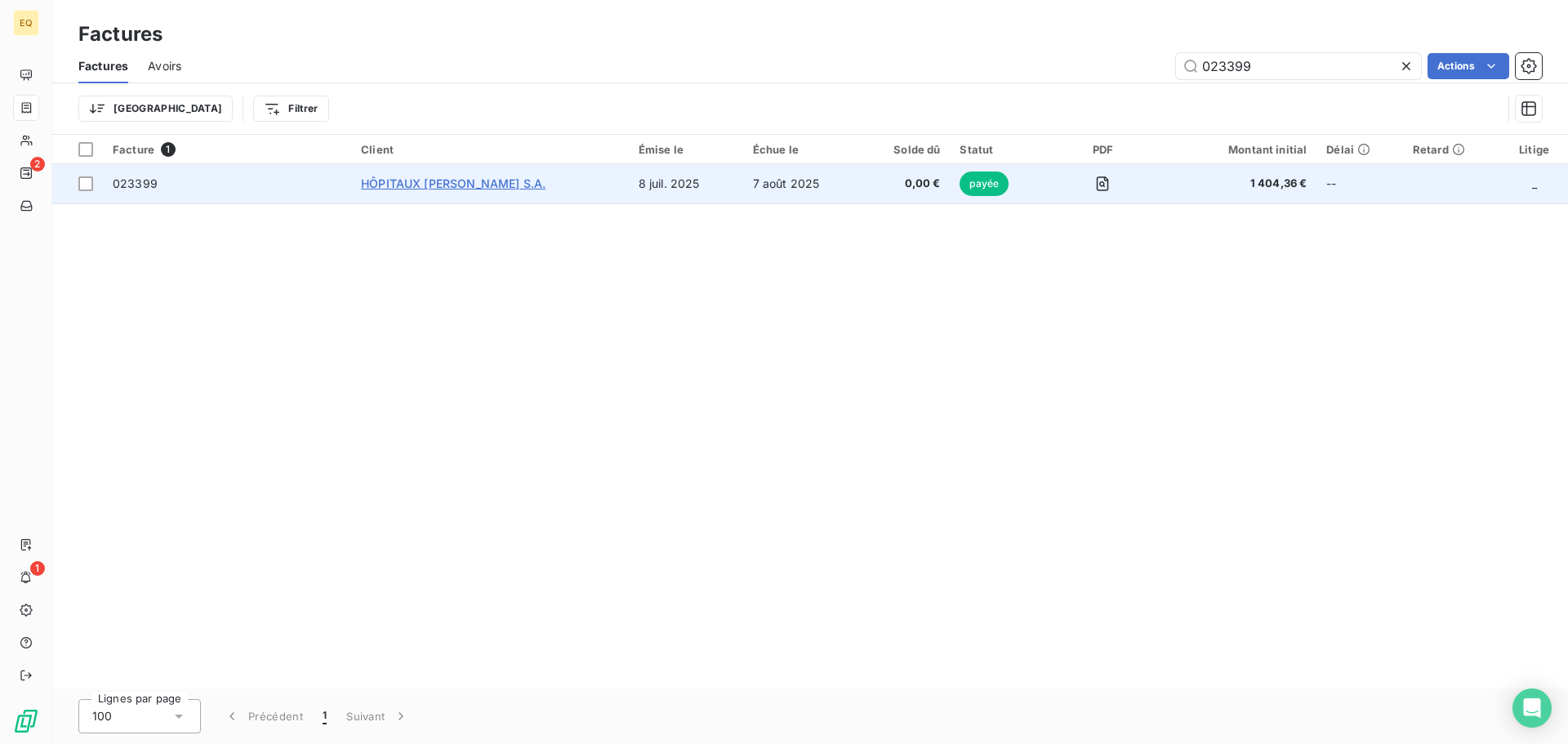
click at [502, 189] on span "HÔPITAUX [PERSON_NAME] S.A." at bounding box center [453, 183] width 185 height 14
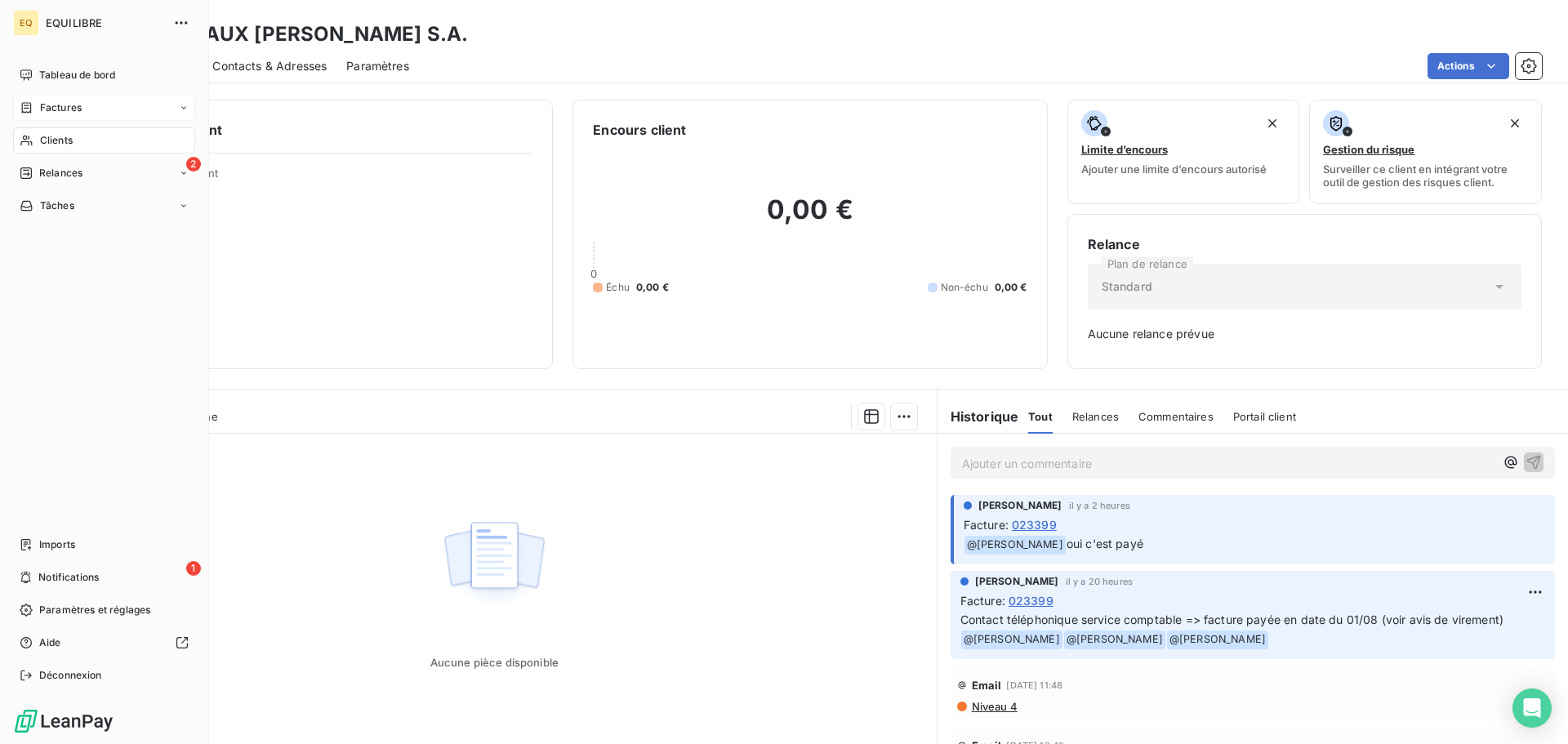
click at [68, 107] on span "Factures" at bounding box center [60, 108] width 42 height 15
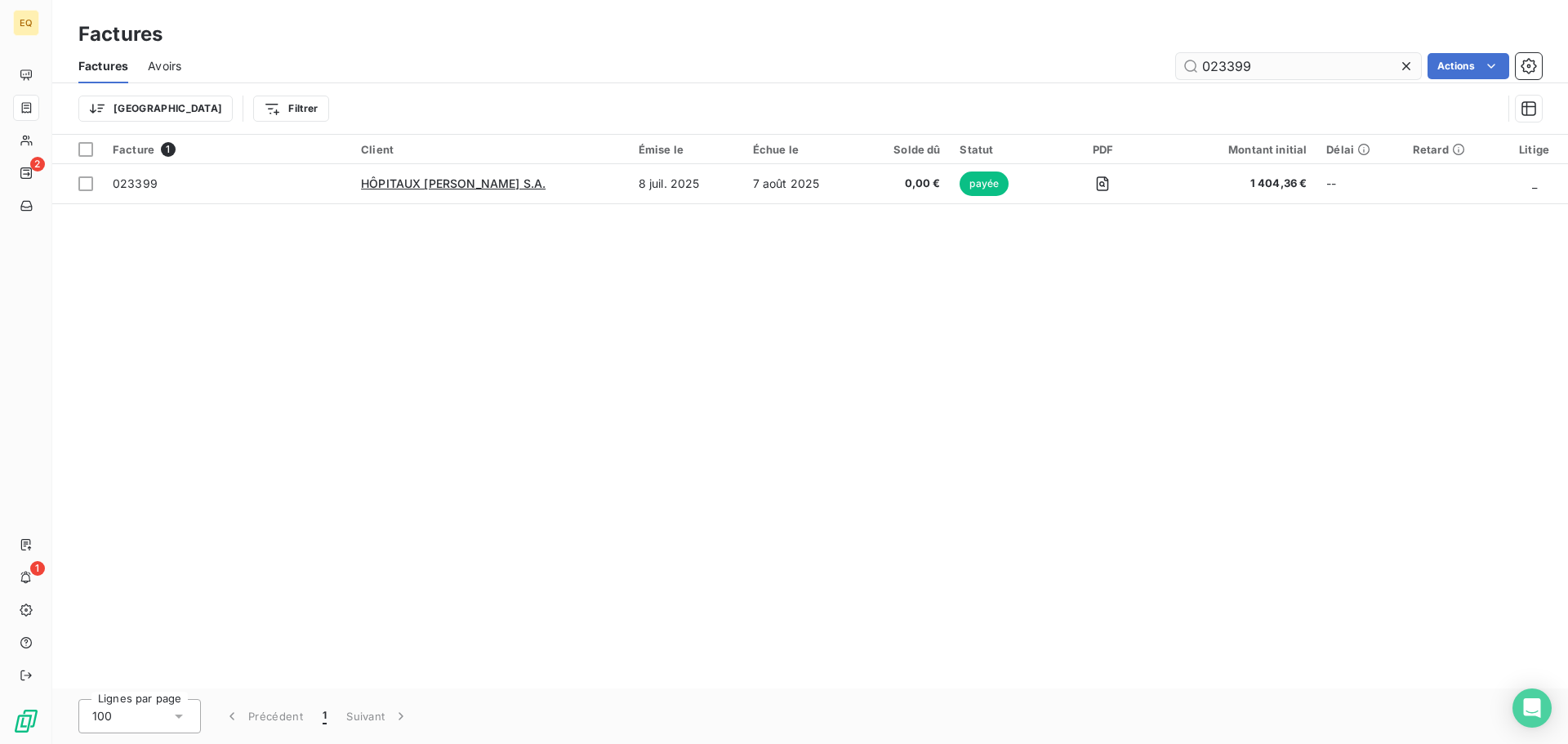
drag, startPoint x: 1264, startPoint y: 69, endPoint x: 1184, endPoint y: 69, distance: 80.0
click at [1188, 65] on input "023399" at bounding box center [1298, 66] width 245 height 27
type input "023758"
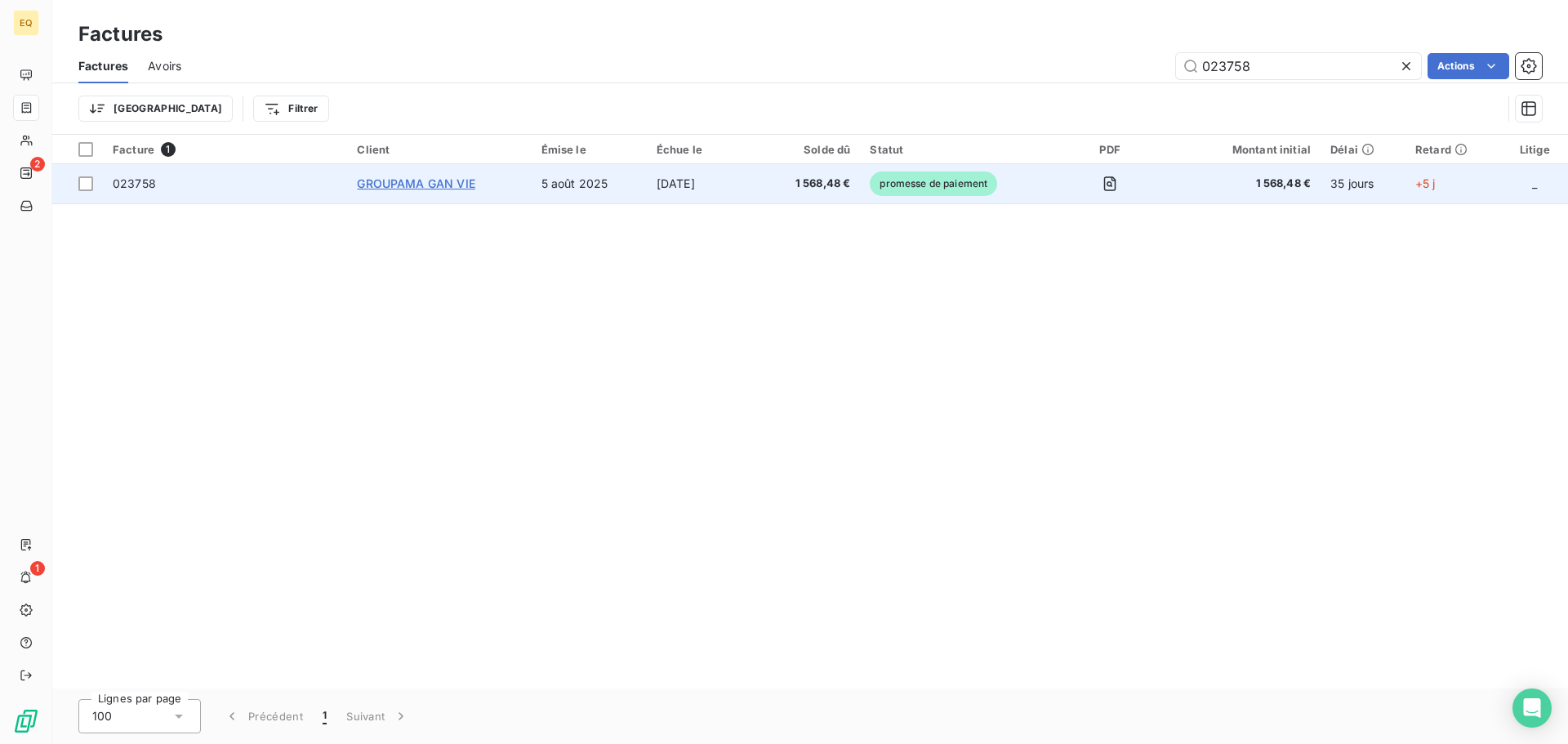
click at [465, 183] on span "GROUPAMA GAN VIE" at bounding box center [415, 183] width 118 height 14
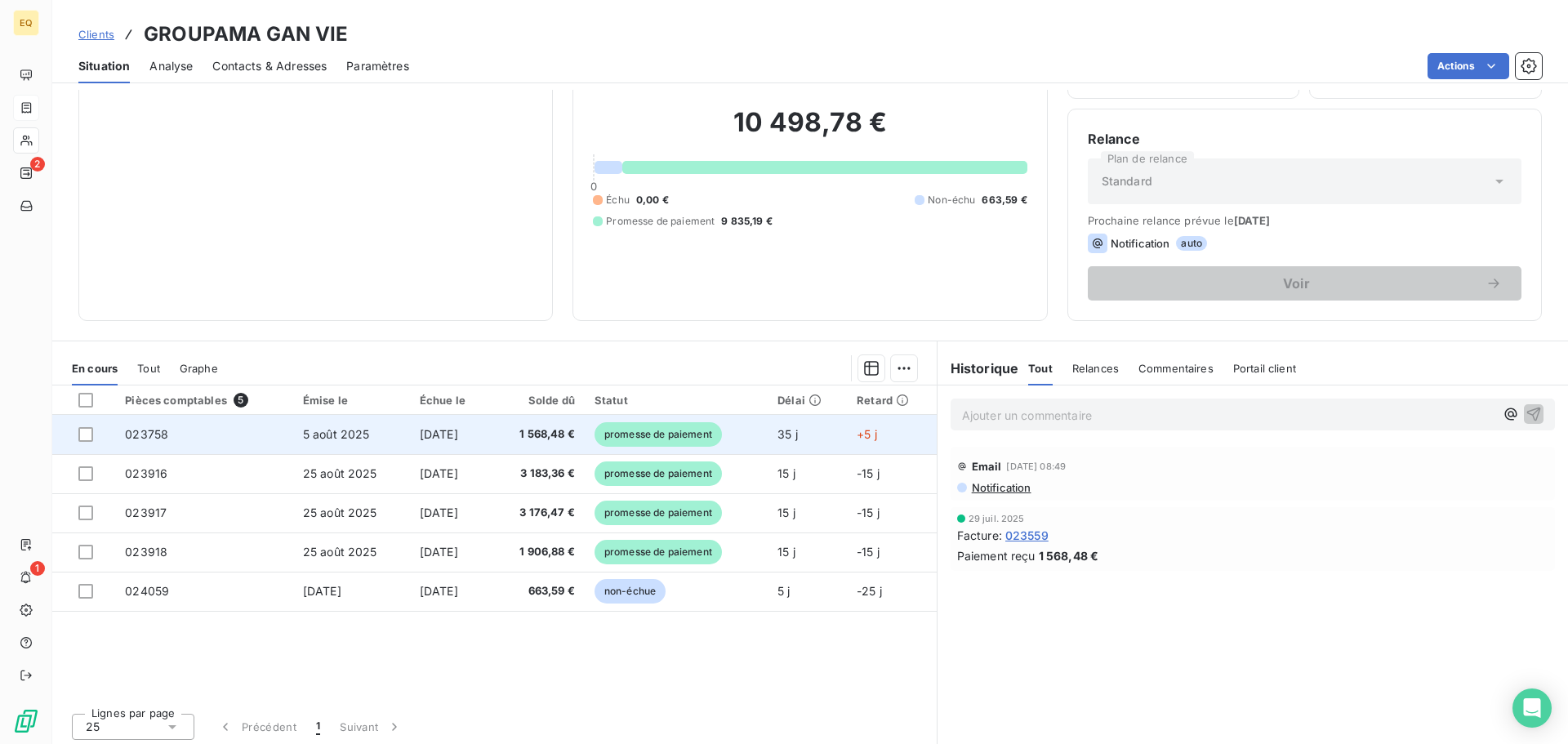
scroll to position [111, 0]
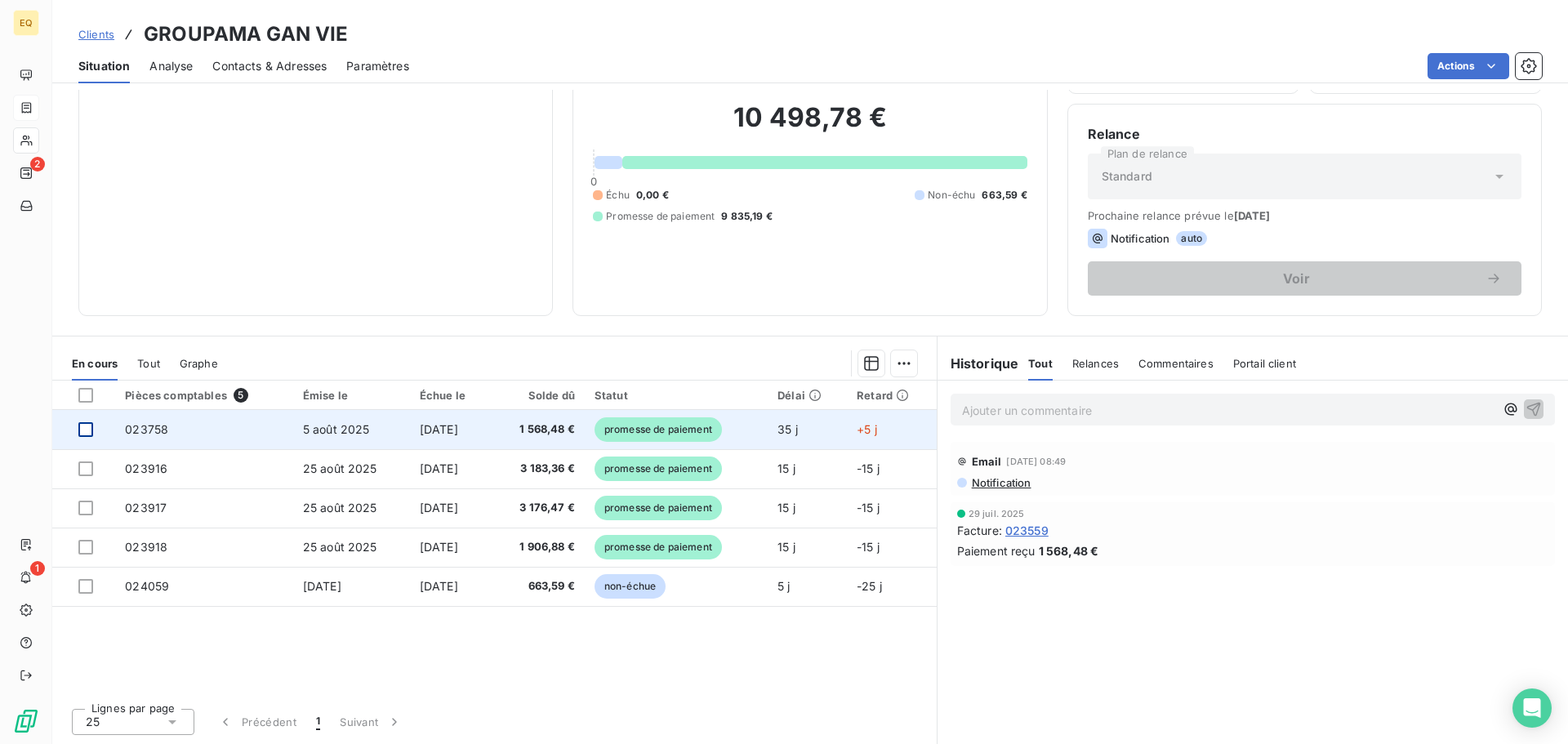
click at [81, 423] on div at bounding box center [86, 429] width 15 height 15
click at [238, 431] on td "023758" at bounding box center [204, 429] width 178 height 39
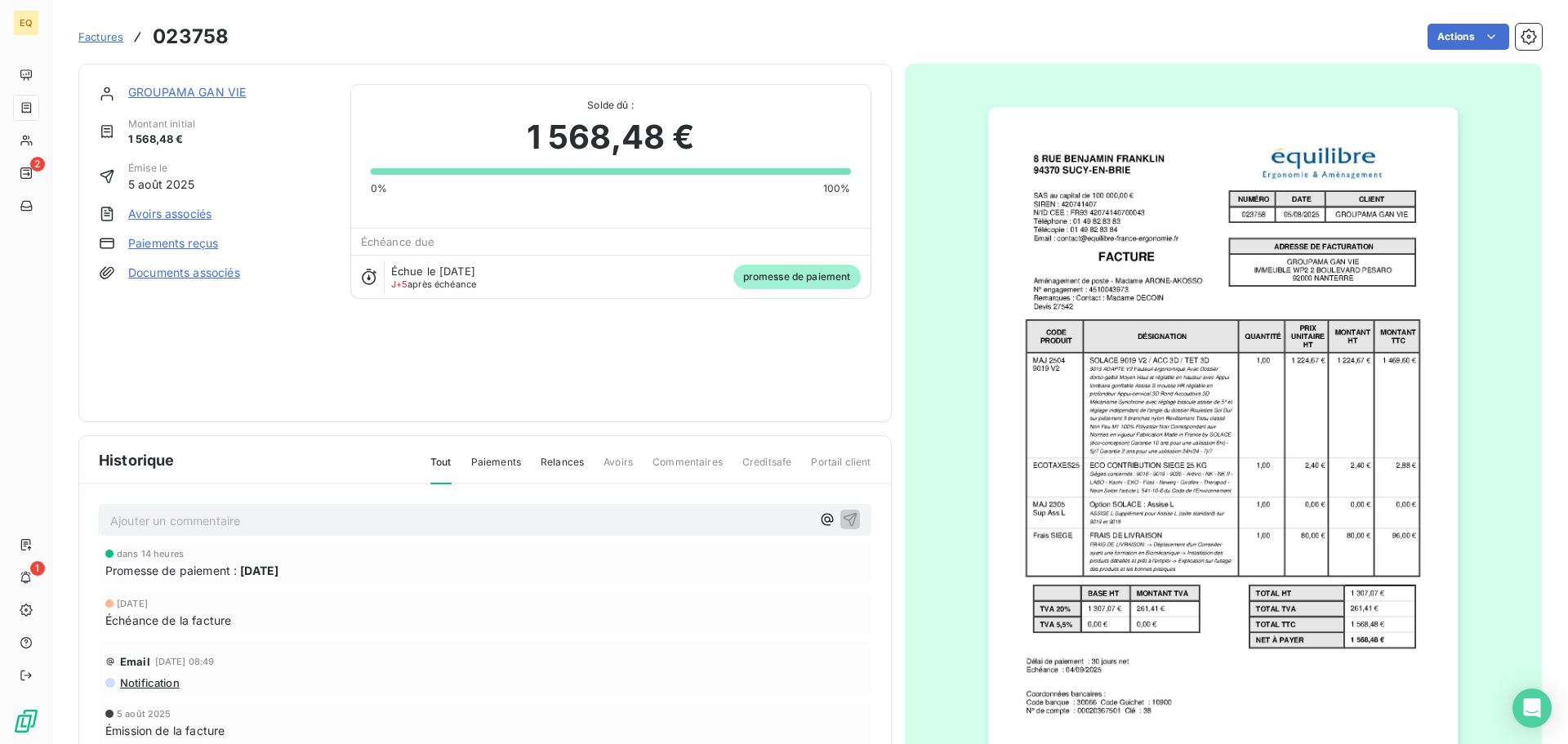
click at [209, 270] on link "Documents associés" at bounding box center [184, 272] width 111 height 16
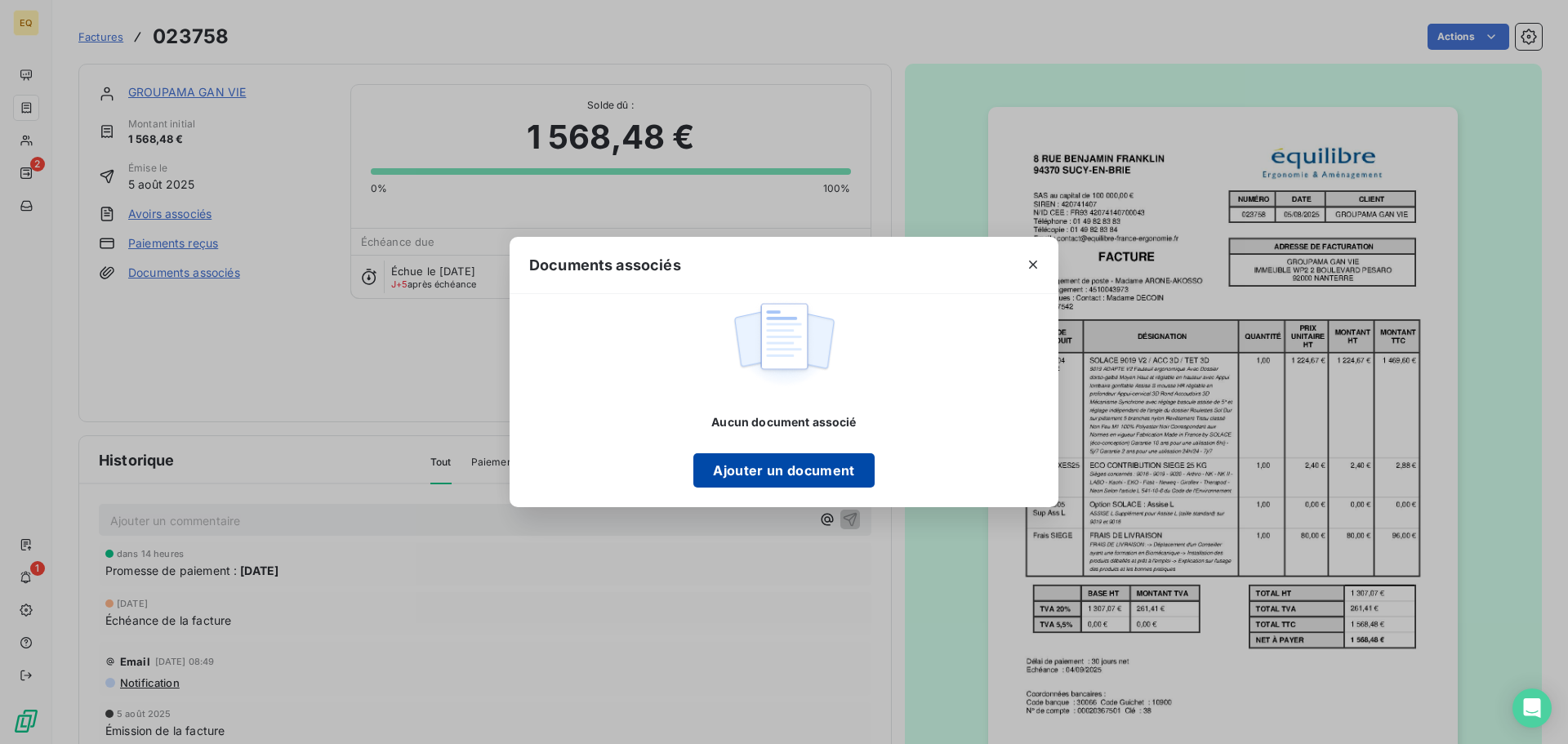
click at [762, 474] on button "Ajouter un document" at bounding box center [784, 470] width 181 height 35
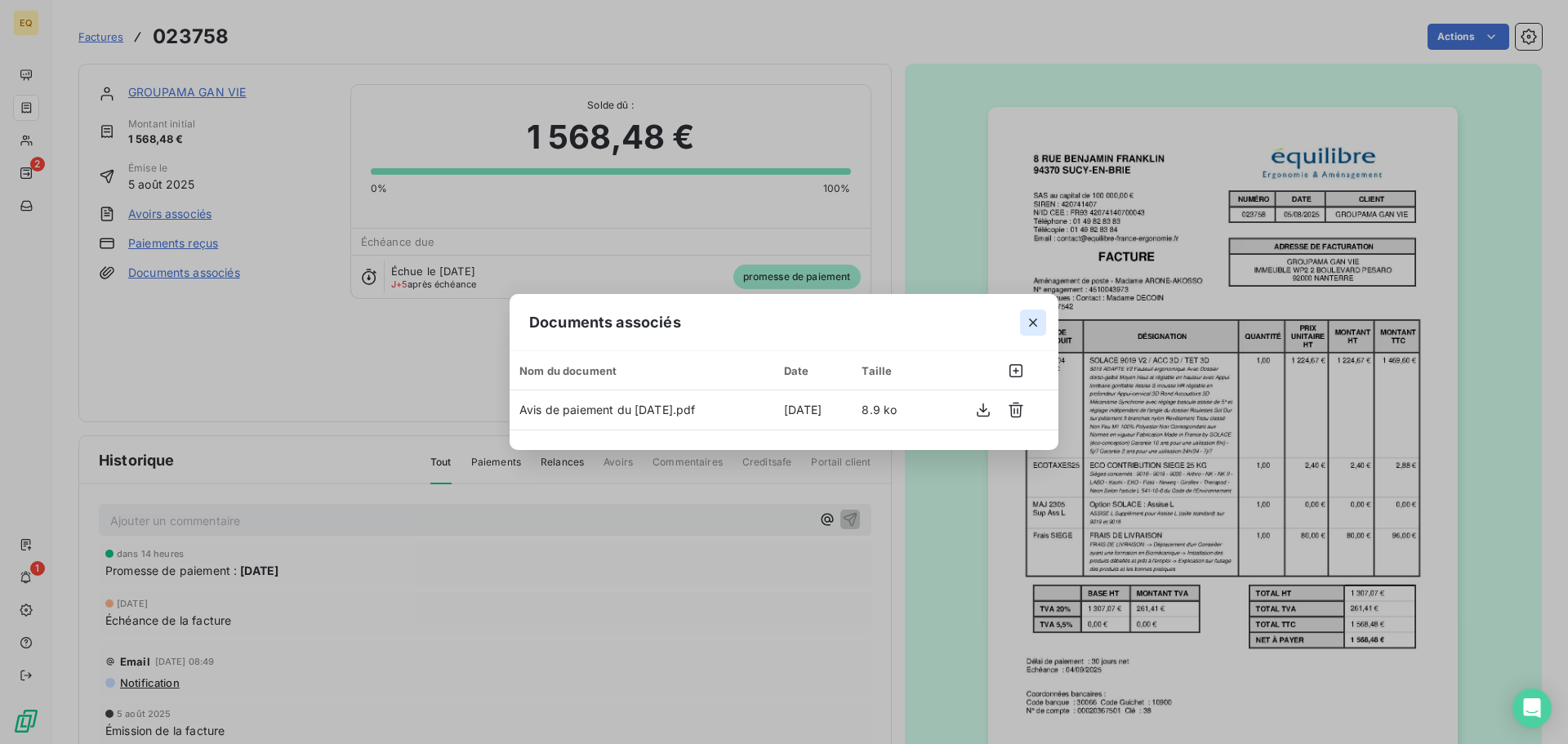
click at [1034, 321] on icon "button" at bounding box center [1033, 322] width 8 height 8
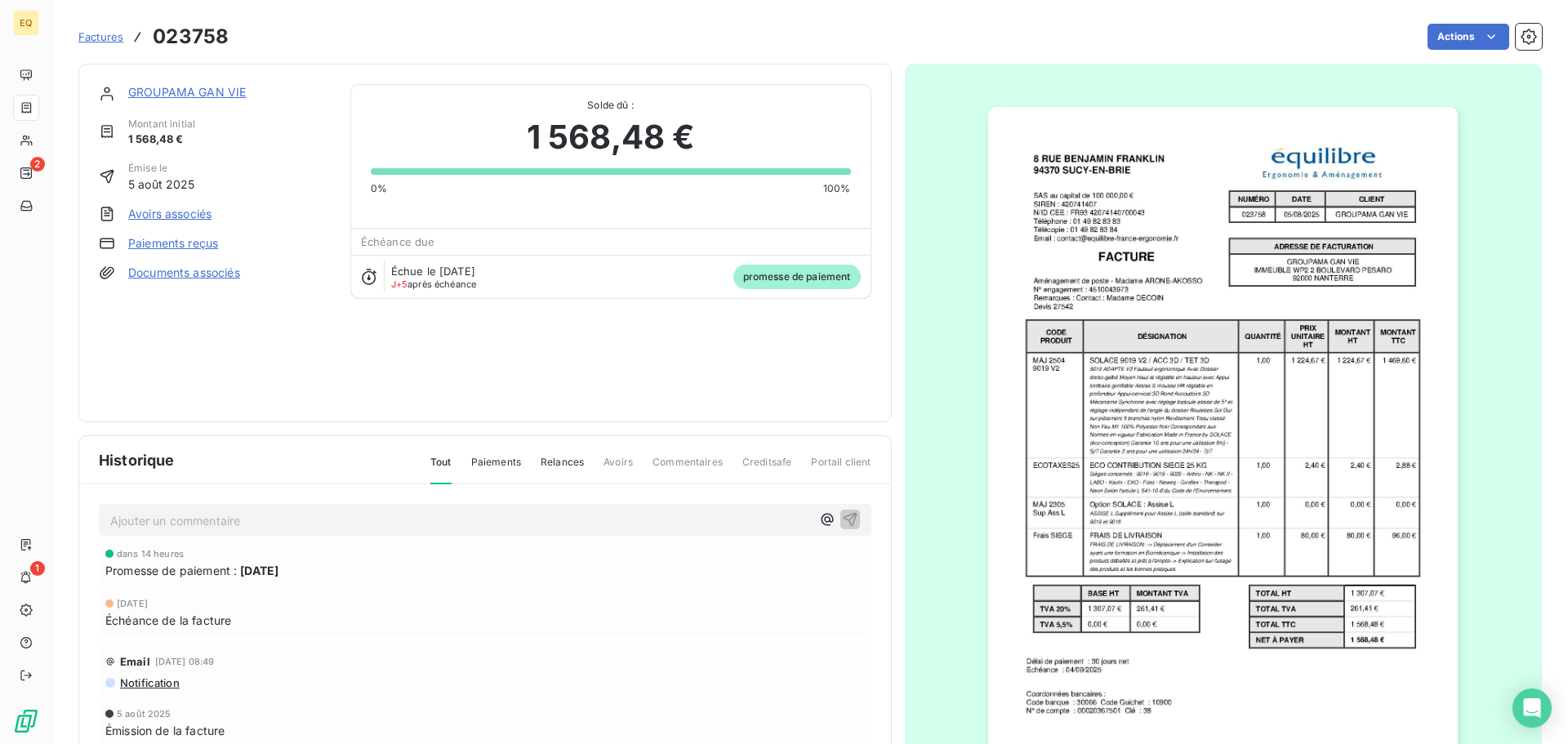
click at [204, 521] on p "Ajouter un commentaire ﻿" at bounding box center [461, 520] width 701 height 20
click at [198, 273] on link "Documents associés" at bounding box center [184, 272] width 111 height 16
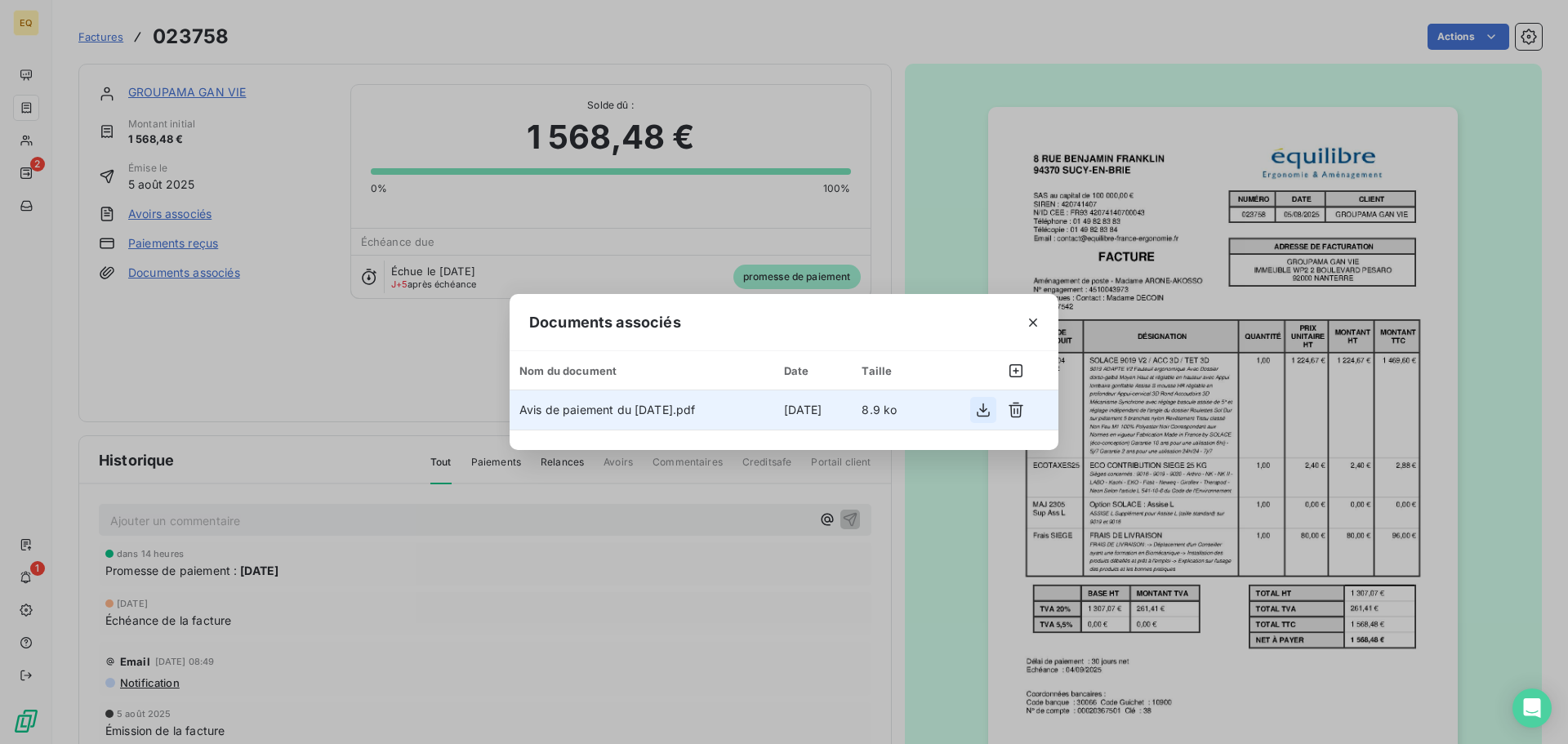
click at [980, 410] on icon "button" at bounding box center [983, 410] width 16 height 16
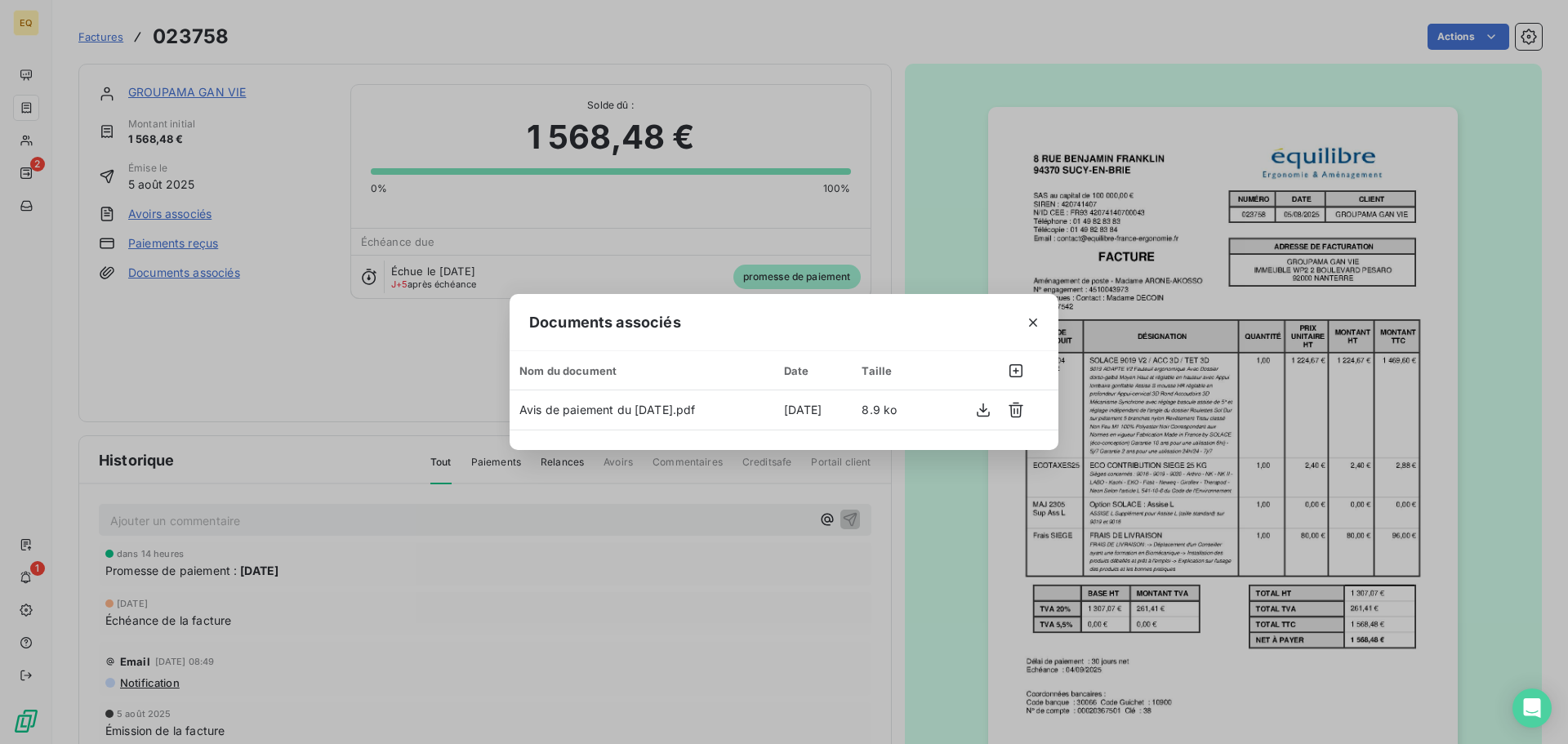
drag, startPoint x: 1038, startPoint y: 325, endPoint x: 649, endPoint y: 263, distance: 393.9
click at [1031, 325] on icon "button" at bounding box center [1033, 322] width 16 height 16
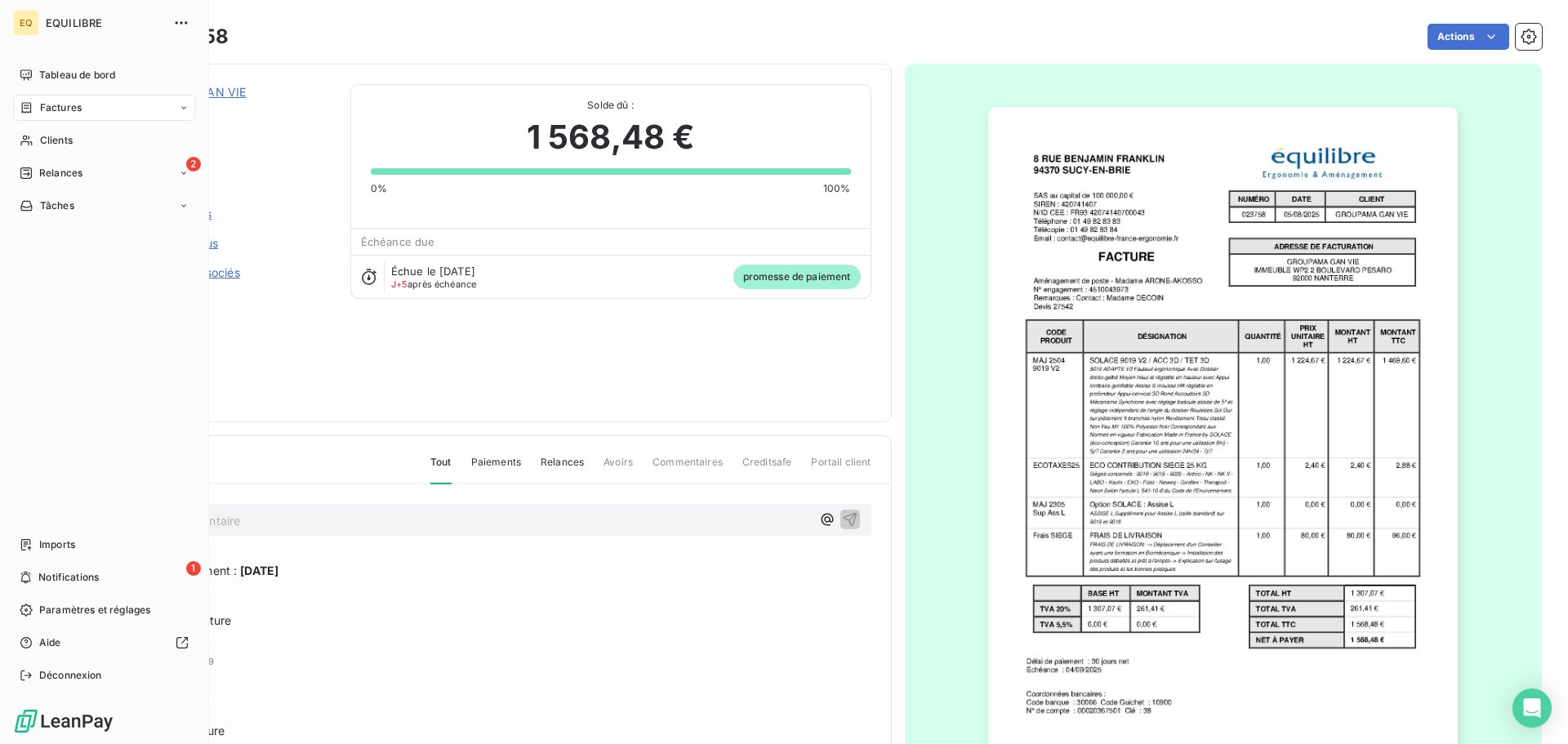
click at [58, 107] on span "Factures" at bounding box center [60, 108] width 42 height 15
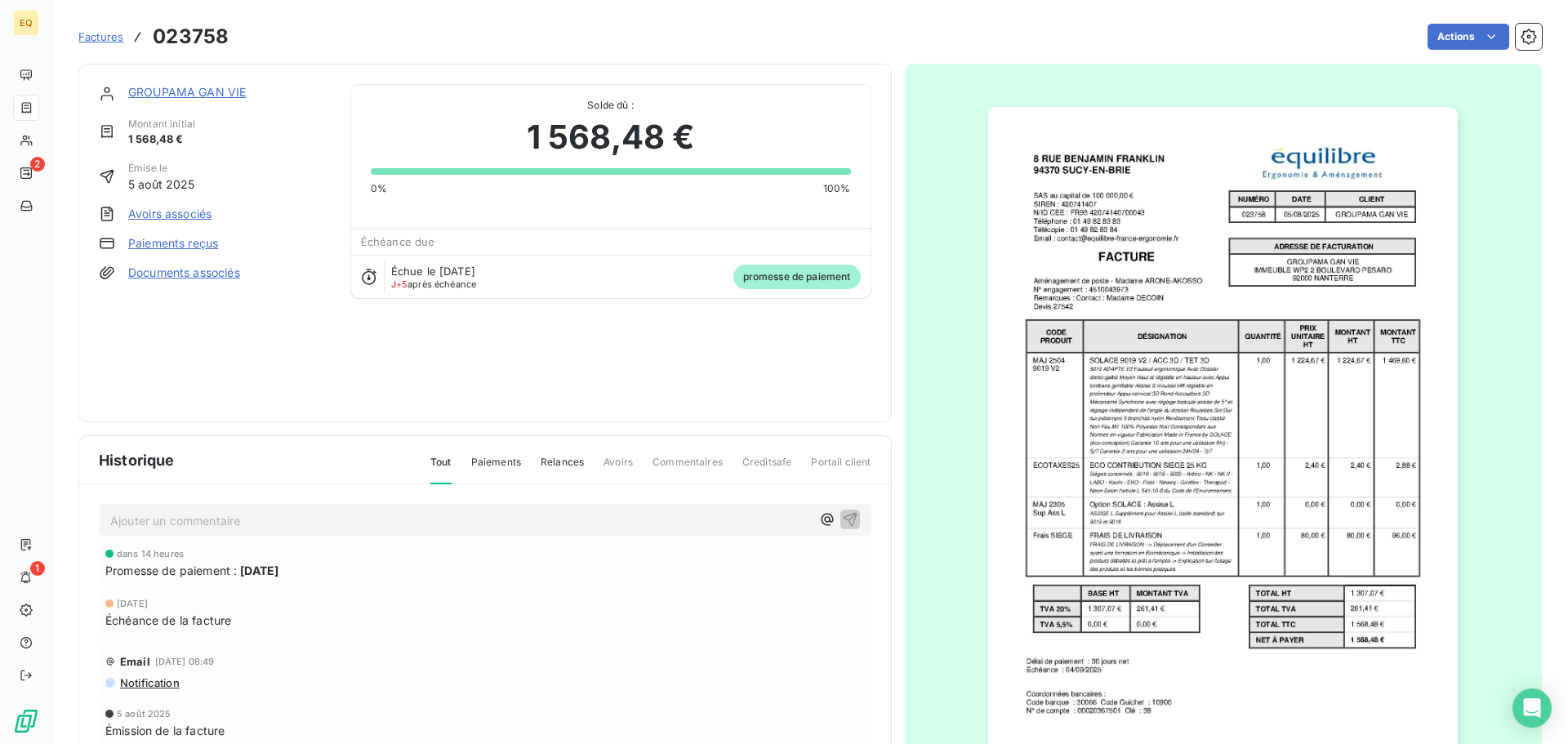
click at [100, 34] on span "Factures" at bounding box center [101, 36] width 45 height 13
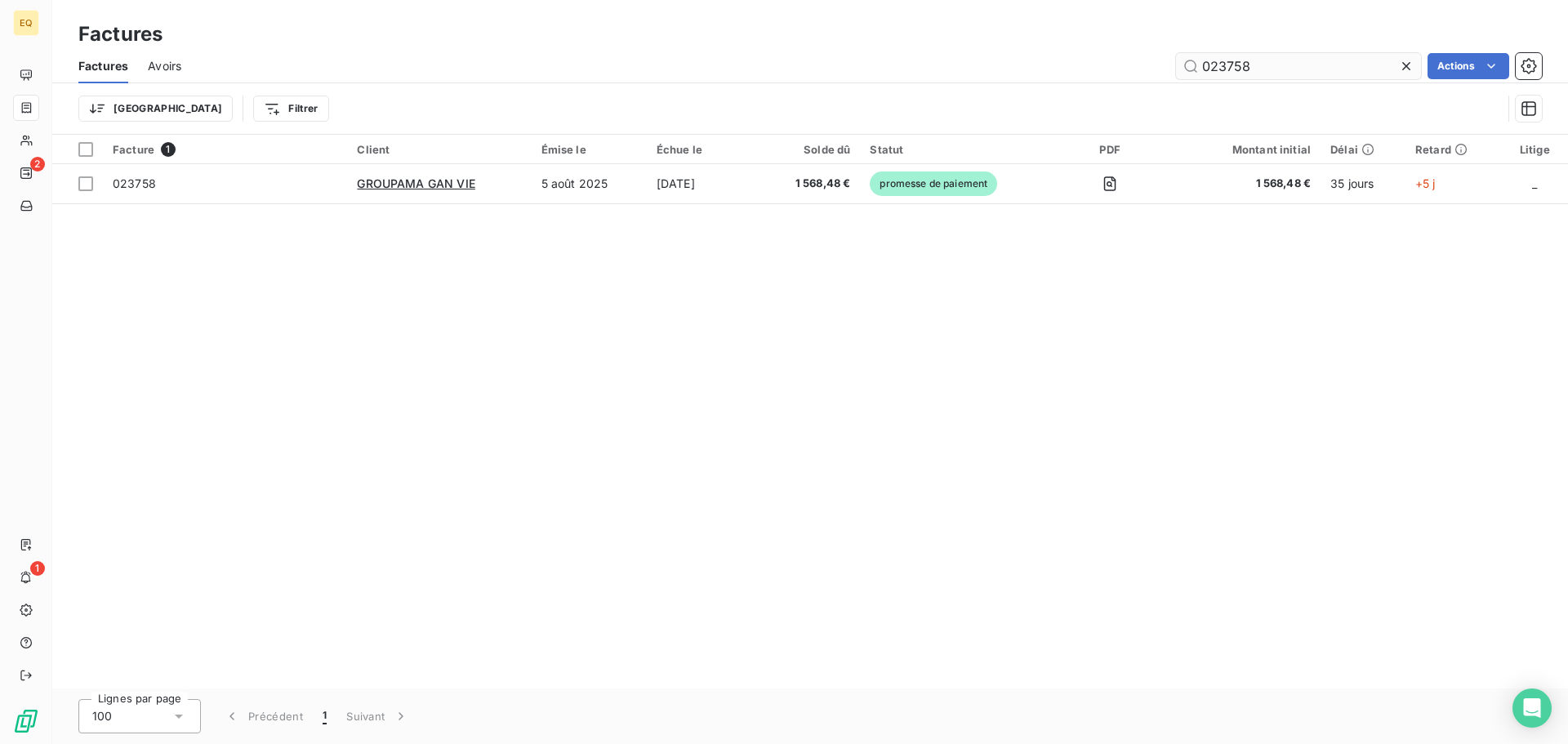
drag, startPoint x: 1209, startPoint y: 65, endPoint x: 1193, endPoint y: 69, distance: 16.5
click at [1193, 69] on input "023758" at bounding box center [1298, 66] width 245 height 27
type input "023692"
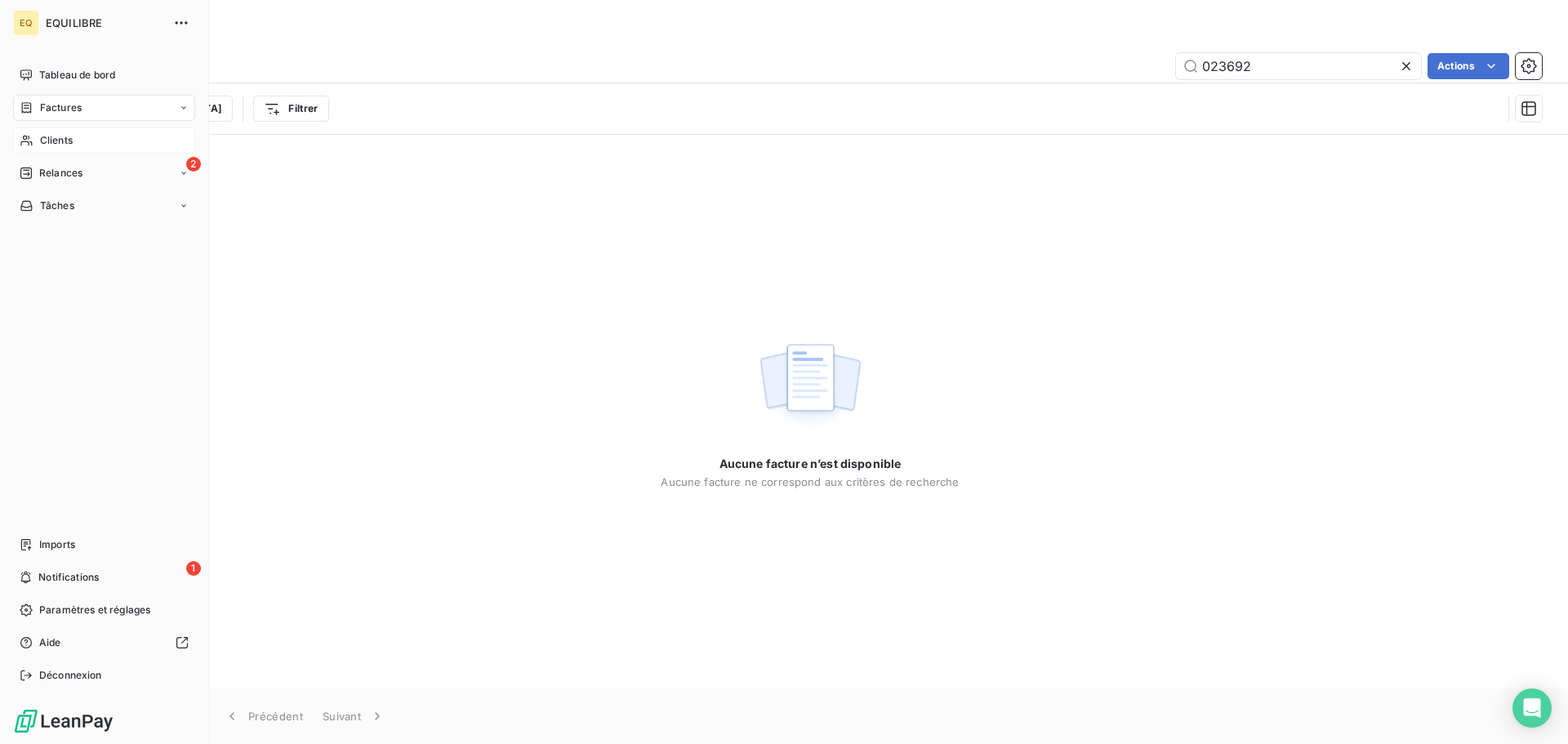
click at [79, 137] on div "Clients" at bounding box center [104, 141] width 182 height 27
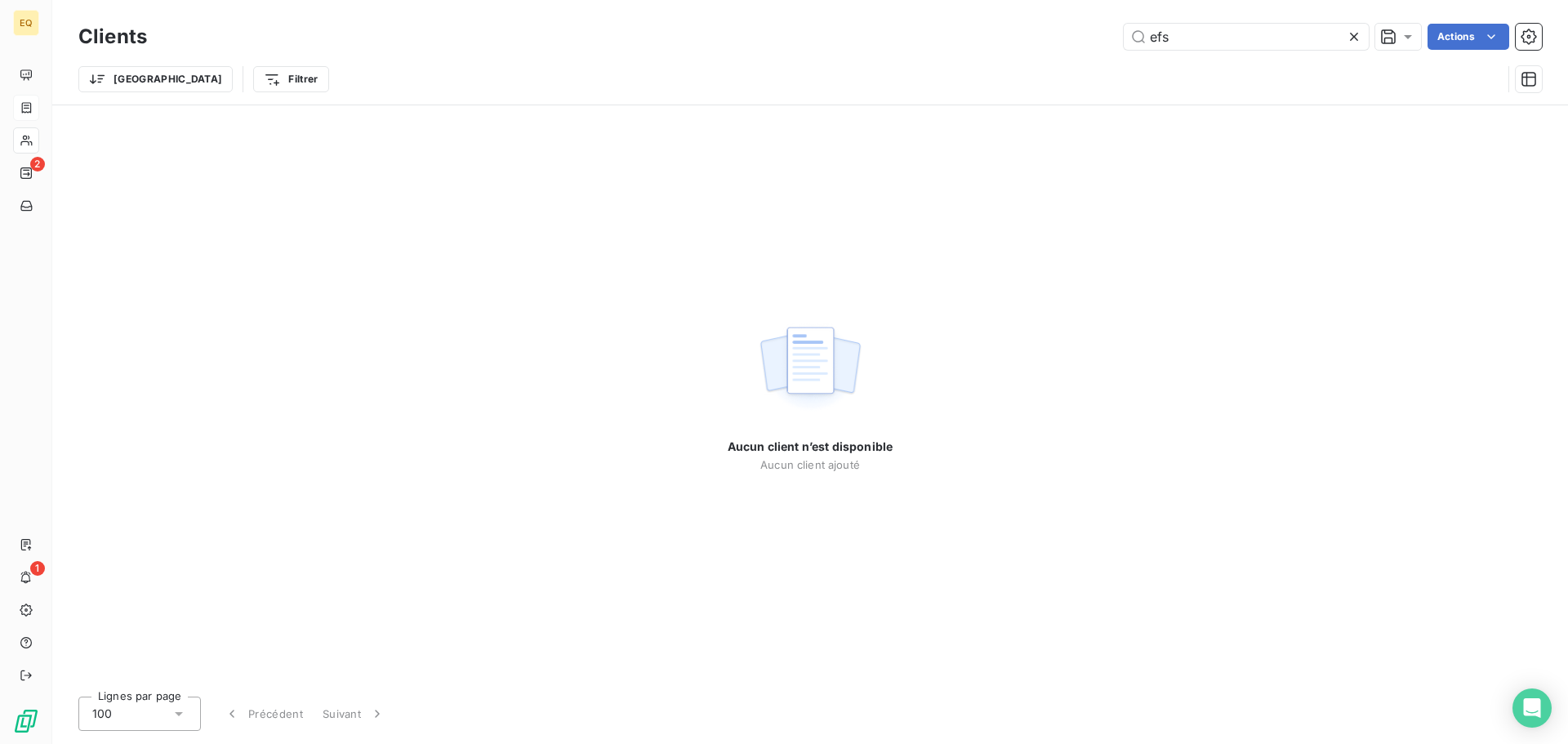
type input "efs"
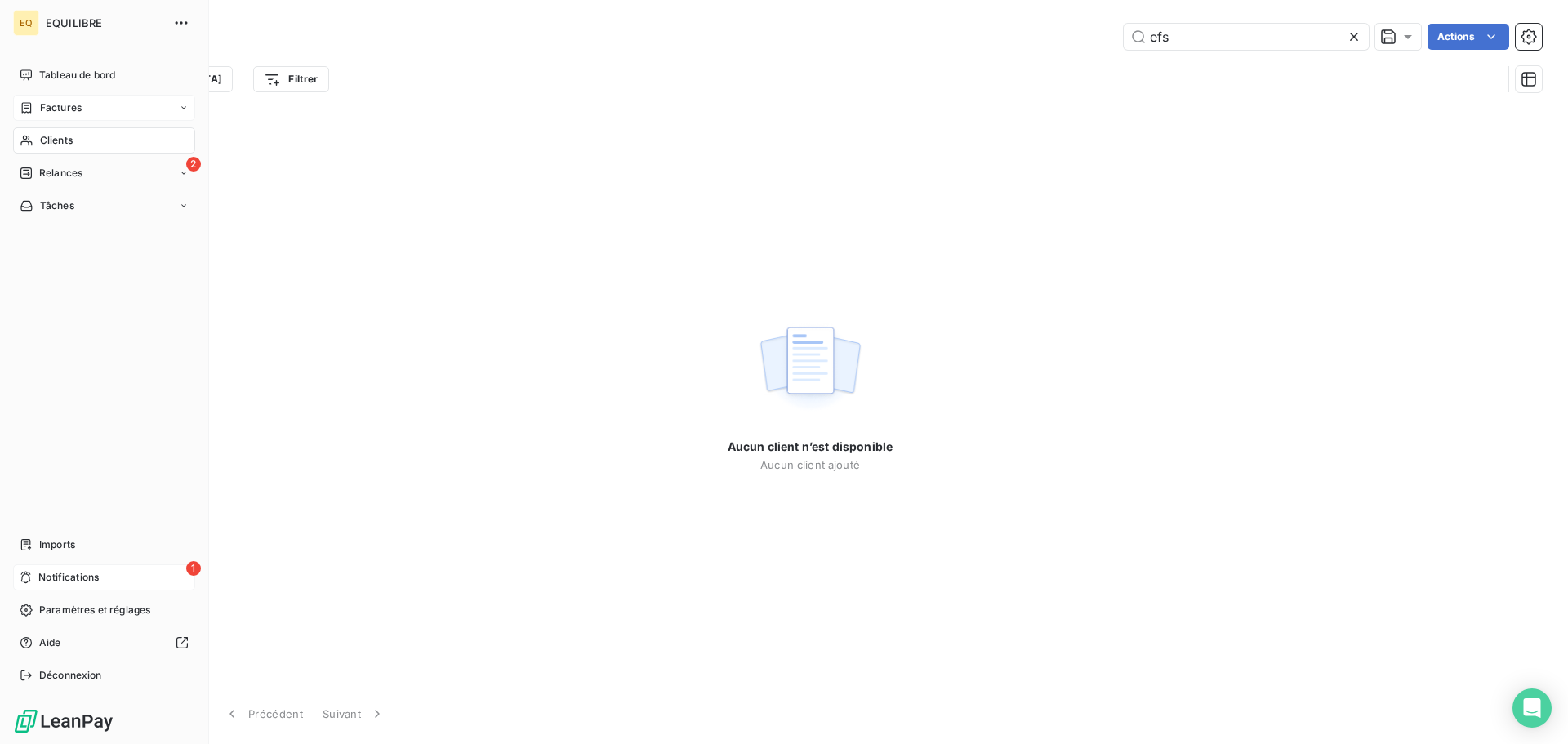
drag, startPoint x: 81, startPoint y: 579, endPoint x: 90, endPoint y: 571, distance: 12.0
click at [82, 579] on span "Notifications" at bounding box center [68, 577] width 60 height 15
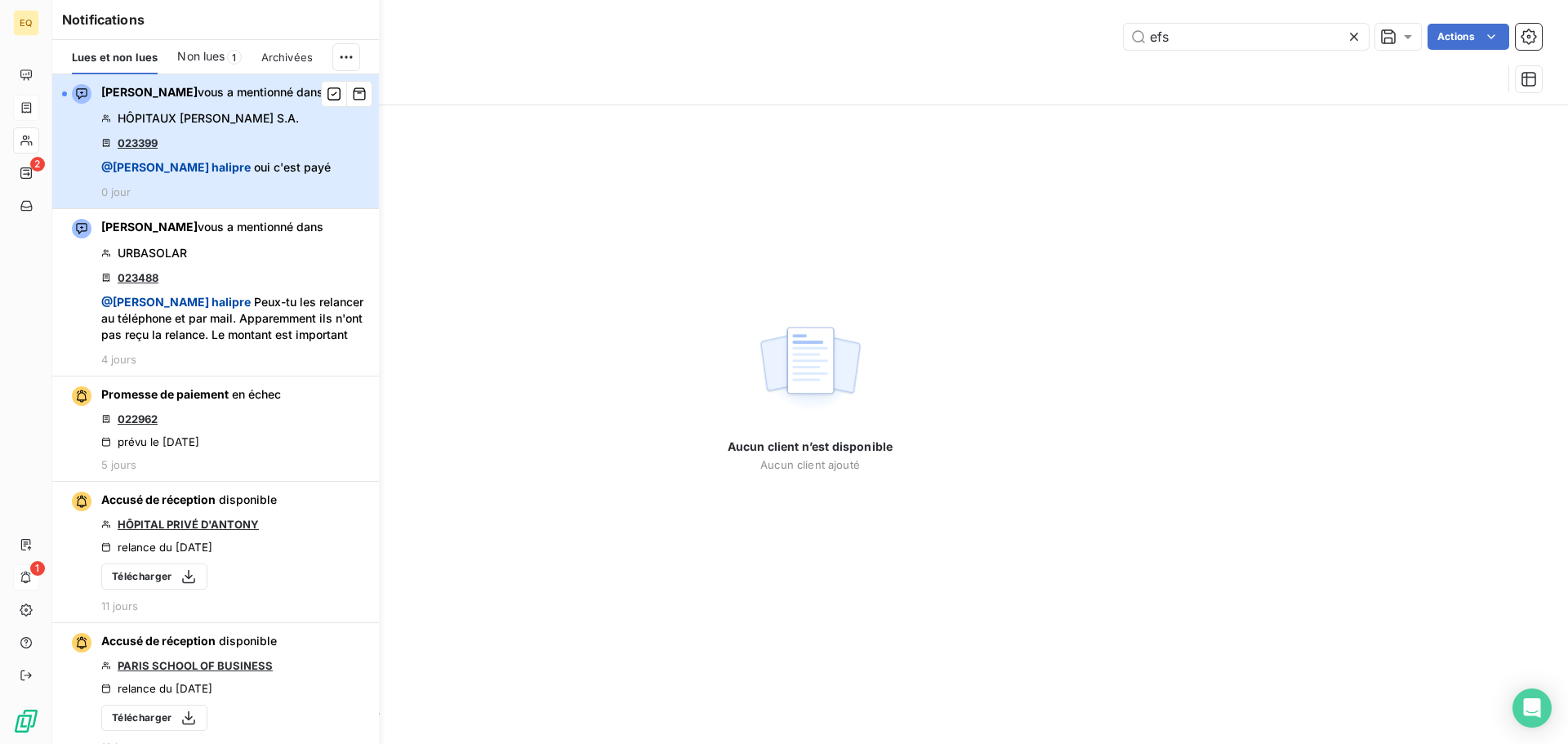
click at [234, 125] on span "HÔPITAUX [PERSON_NAME] S.A." at bounding box center [208, 119] width 181 height 16
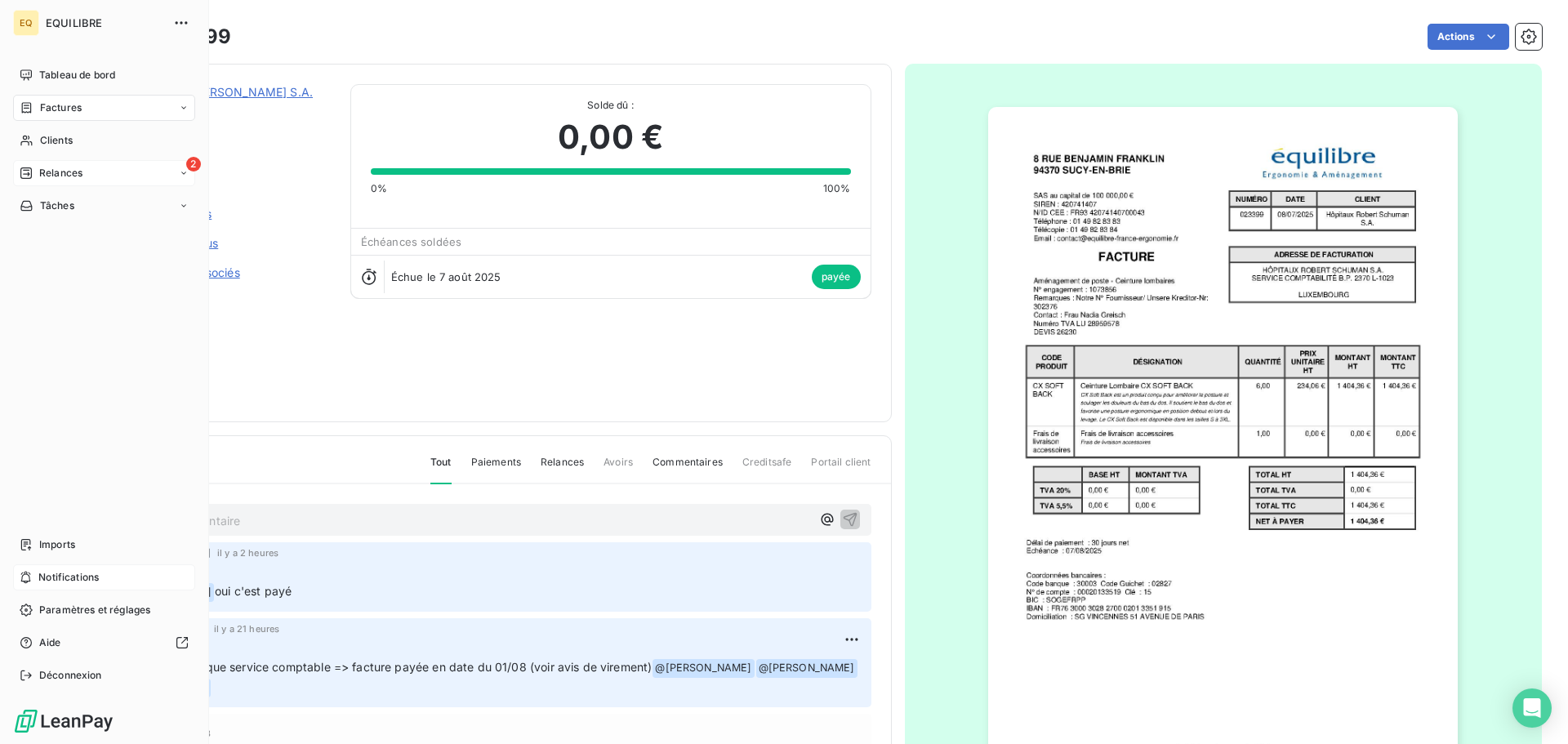
click at [86, 171] on div "2 Relances" at bounding box center [104, 173] width 182 height 27
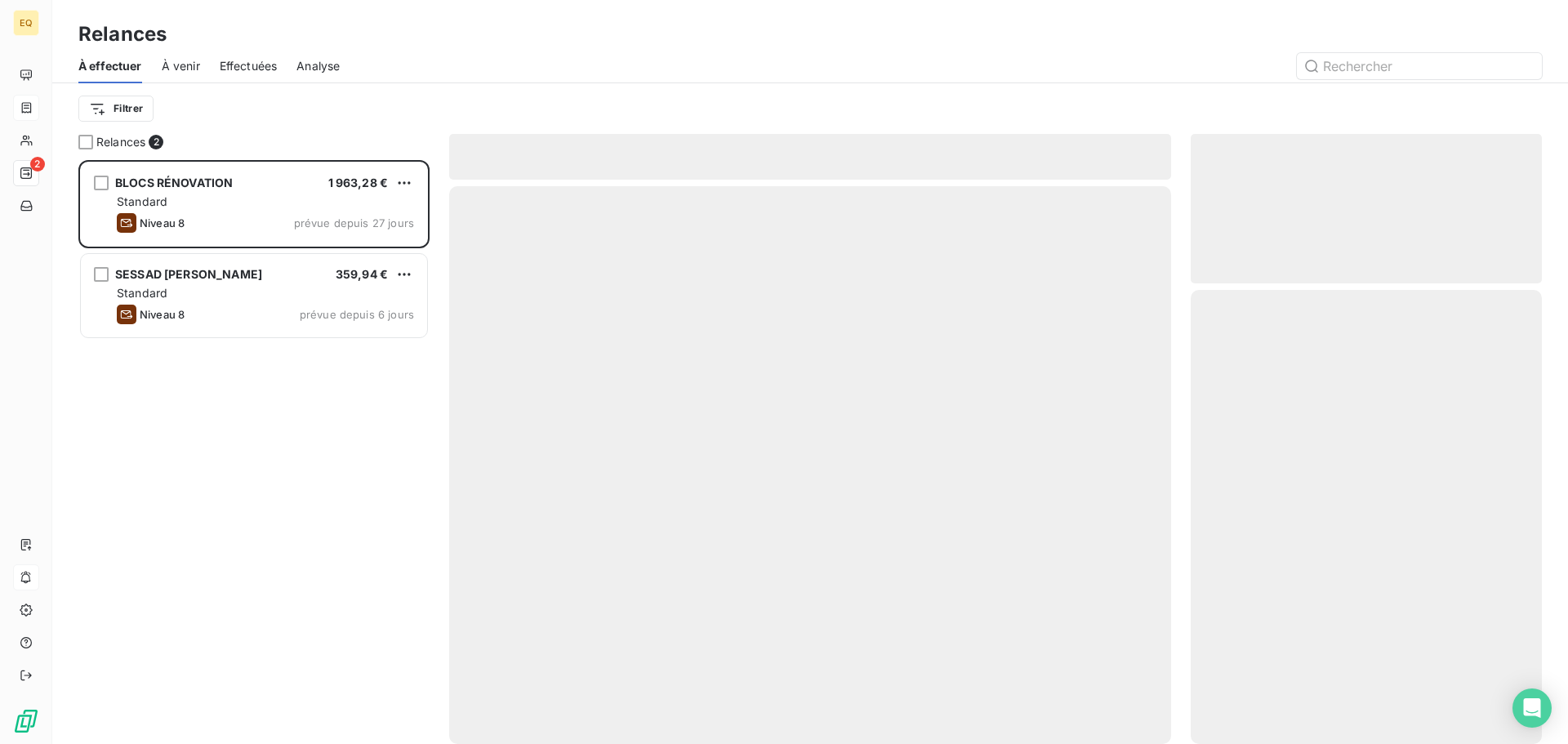
scroll to position [571, 339]
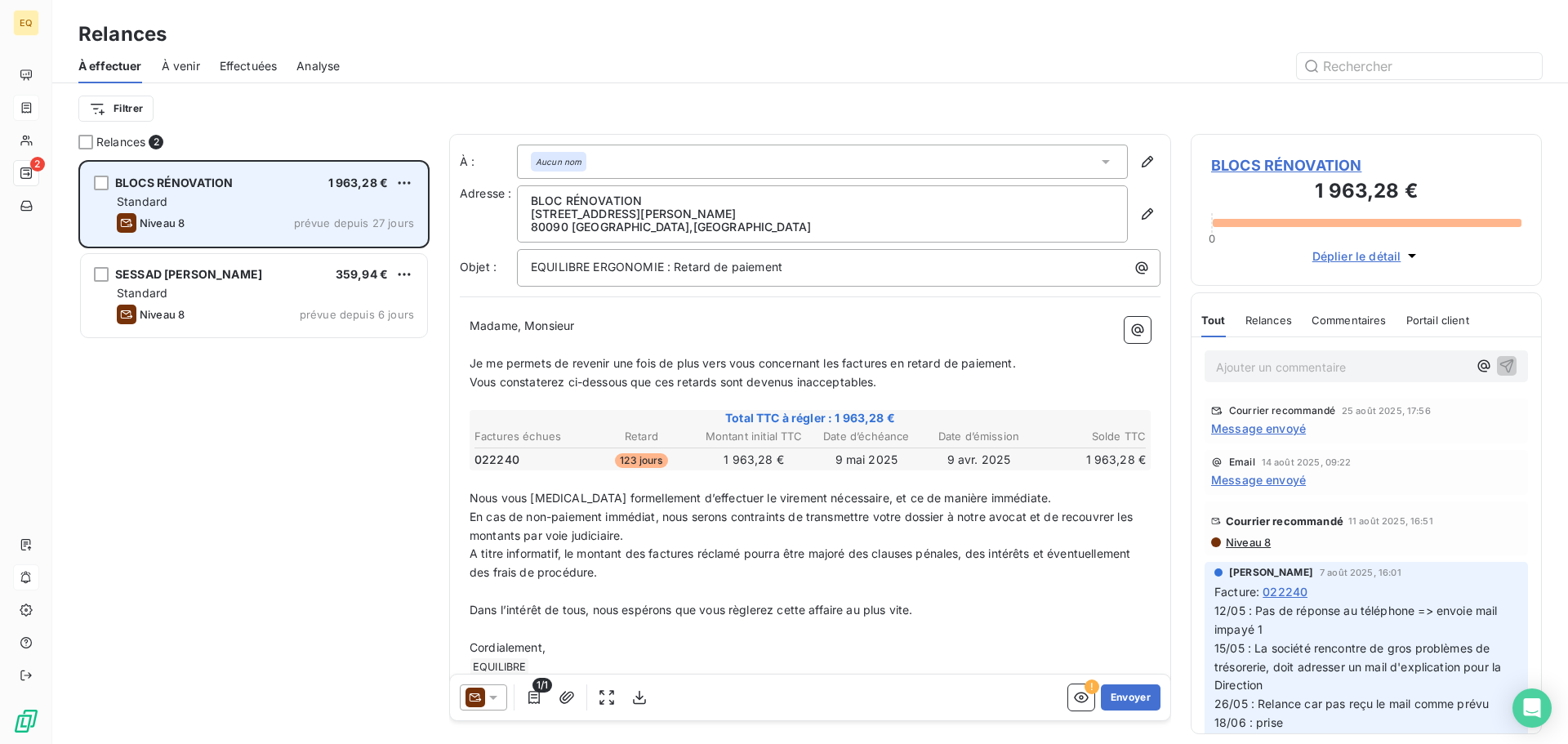
click at [246, 207] on div "Standard" at bounding box center [265, 202] width 297 height 16
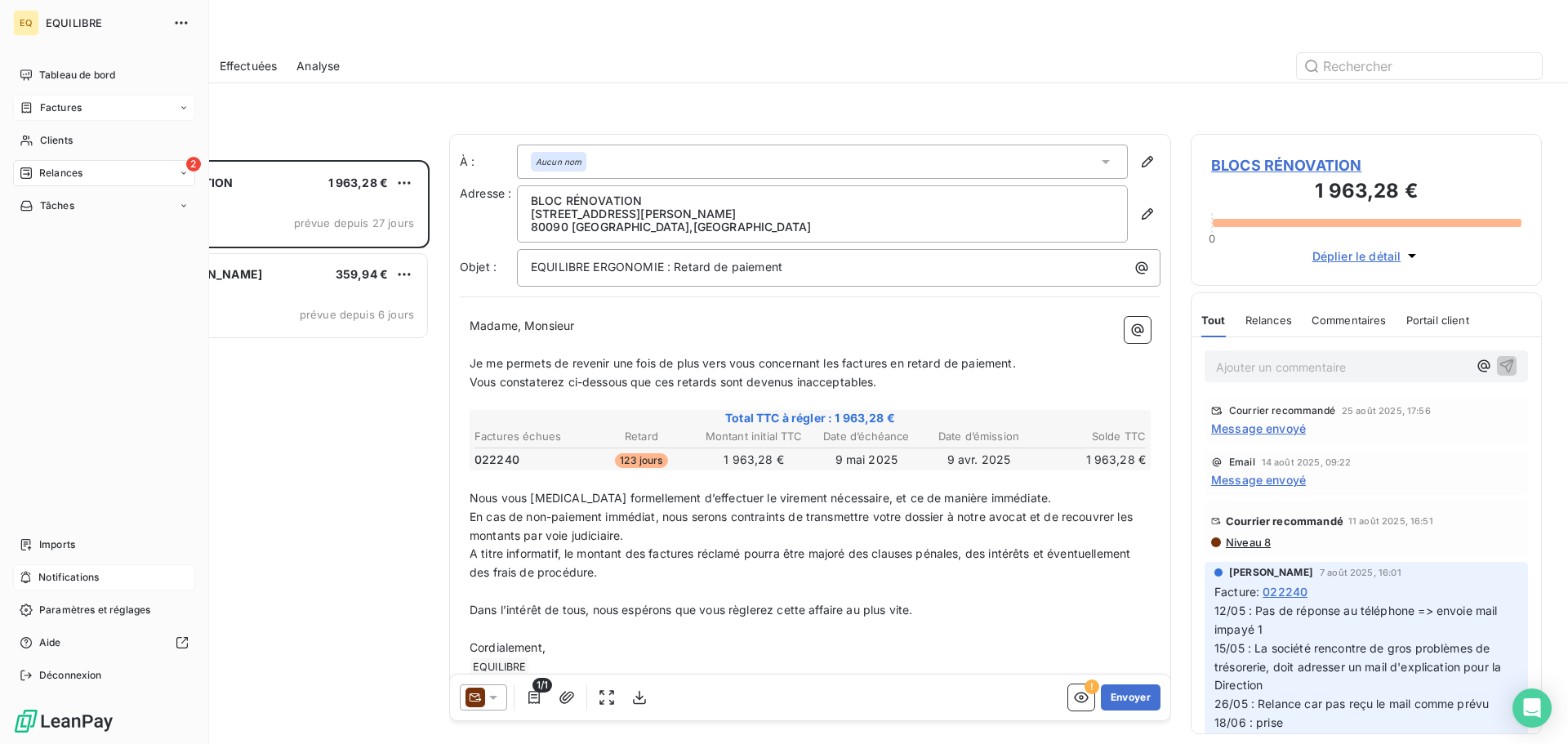
drag, startPoint x: 57, startPoint y: 102, endPoint x: 87, endPoint y: 104, distance: 30.1
click at [58, 103] on span "Factures" at bounding box center [60, 108] width 42 height 15
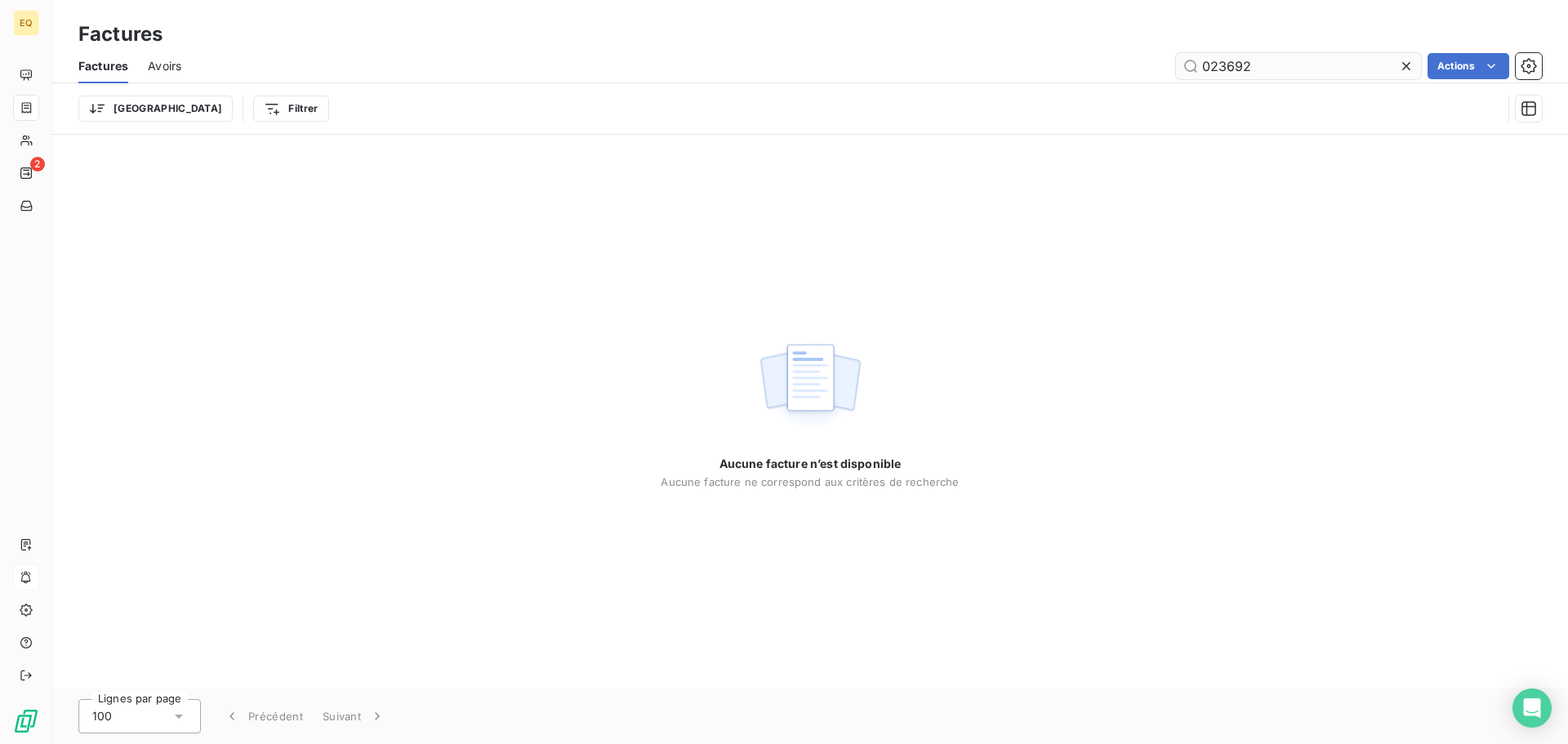
drag, startPoint x: 1263, startPoint y: 64, endPoint x: 1189, endPoint y: 73, distance: 74.5
click at [1193, 67] on input "023692" at bounding box center [1298, 66] width 245 height 27
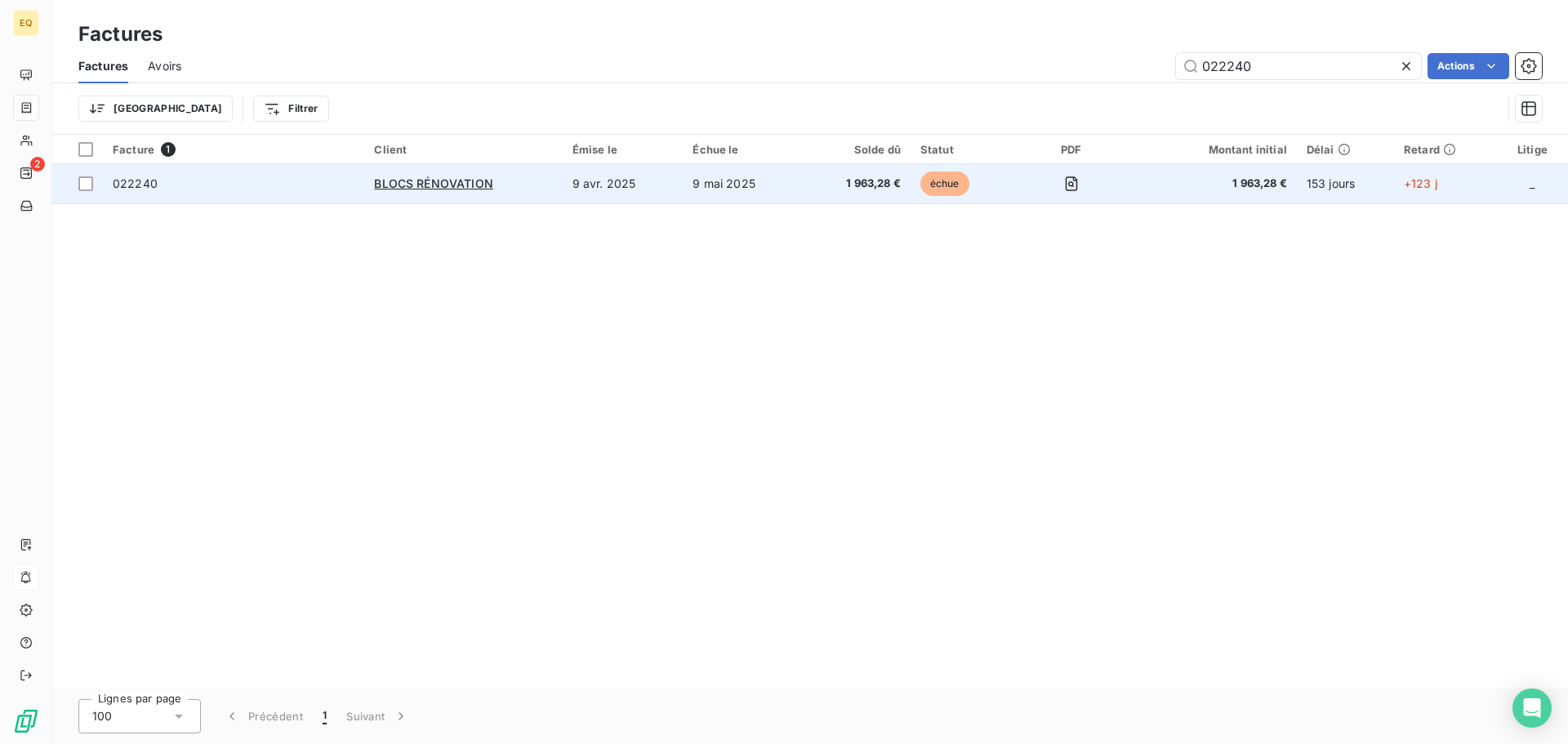
type input "022240"
click at [698, 186] on td "9 mai 2025" at bounding box center [744, 184] width 122 height 39
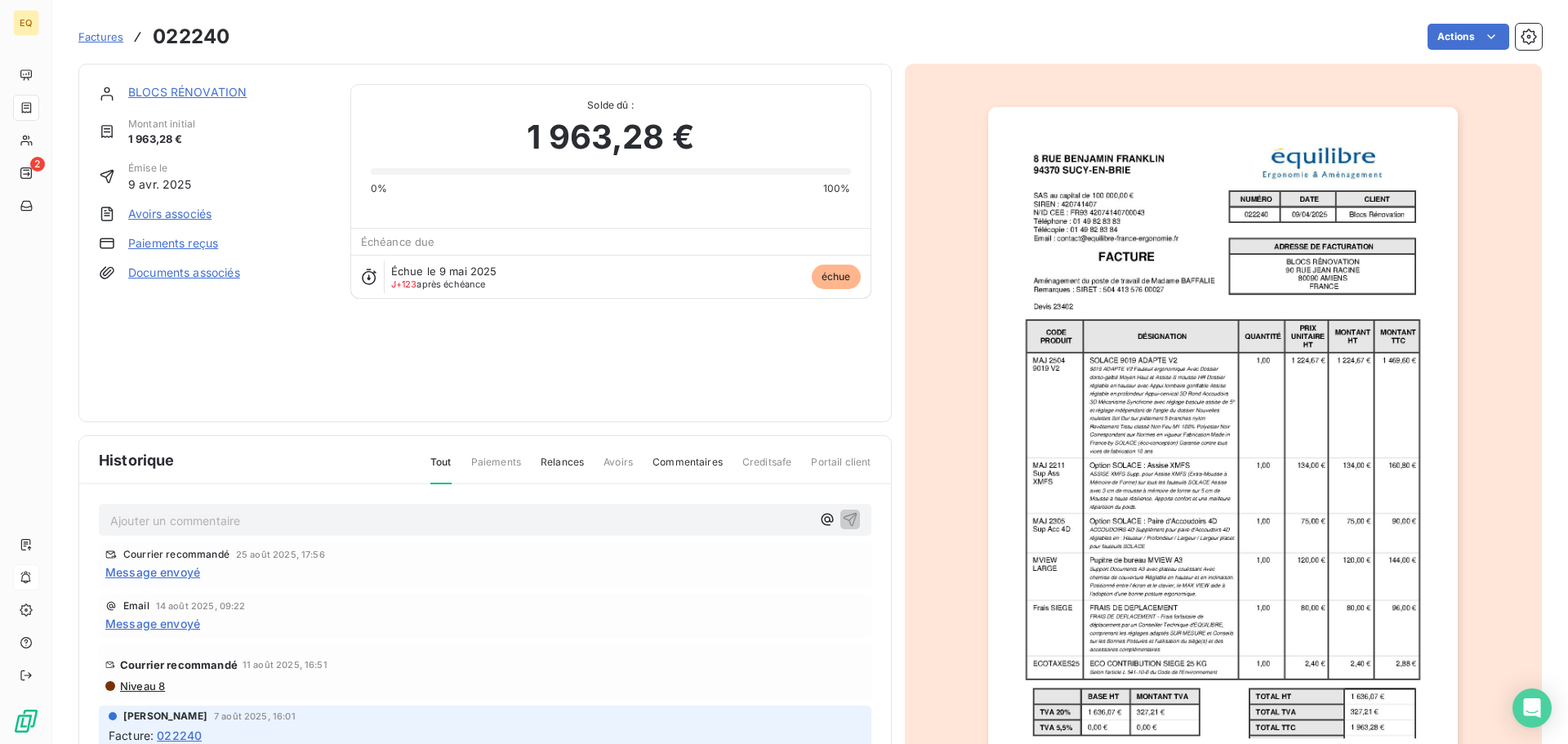
click at [189, 90] on link "BLOCS RÉNOVATION" at bounding box center [188, 92] width 119 height 14
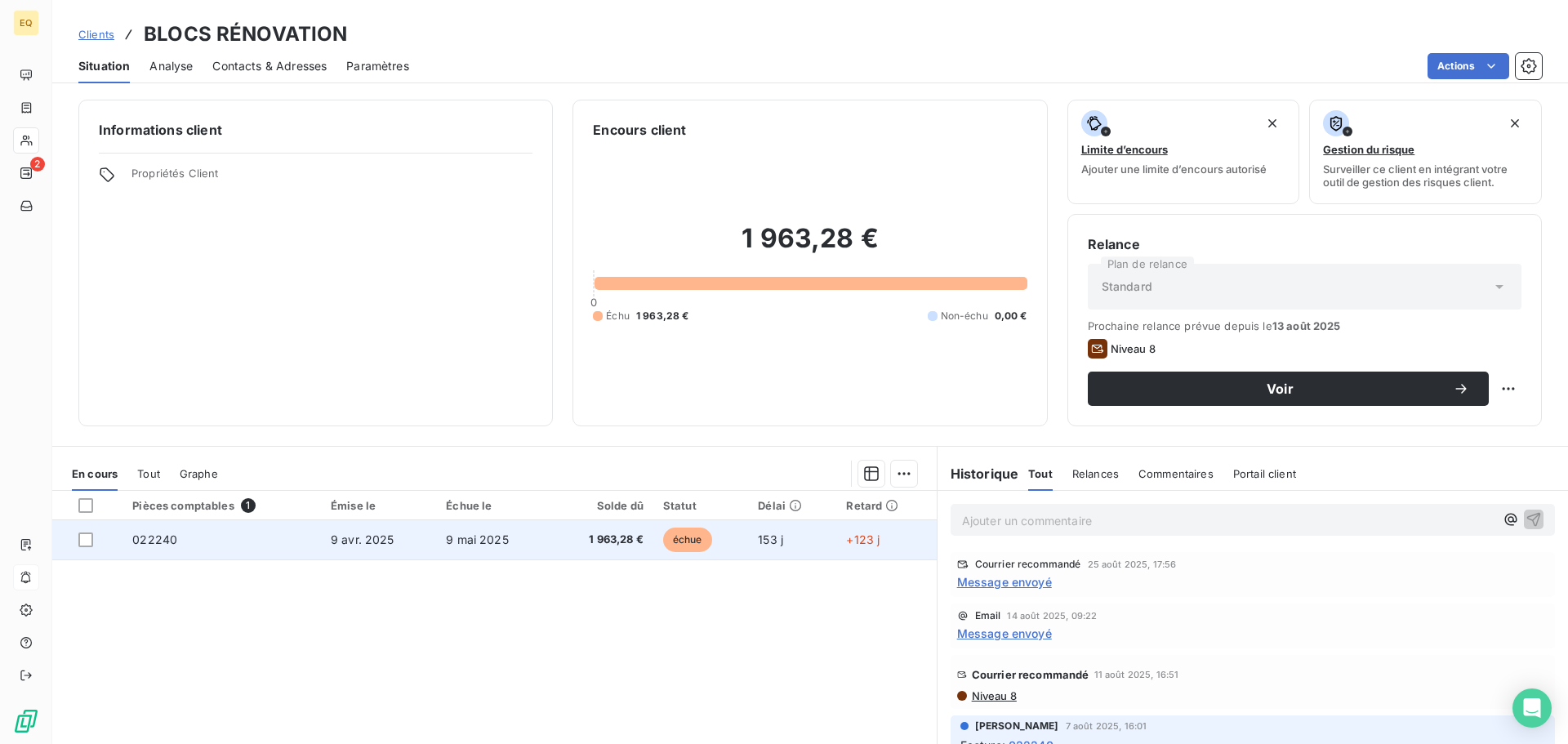
click at [478, 541] on span "9 mai 2025" at bounding box center [477, 540] width 63 height 14
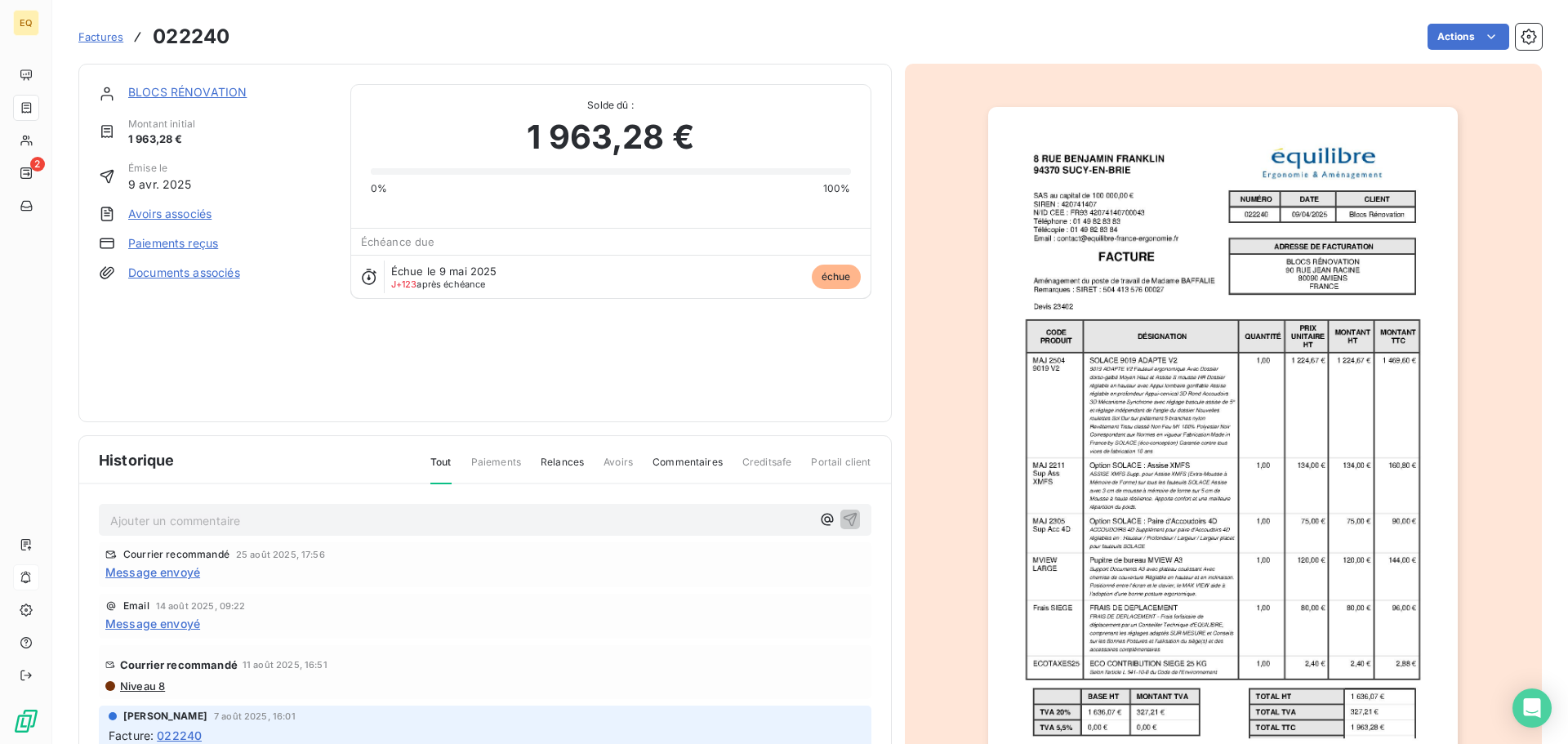
click at [188, 521] on p "Ajouter un commentaire ﻿" at bounding box center [461, 520] width 701 height 20
click at [819, 520] on icon "button" at bounding box center [827, 519] width 16 height 16
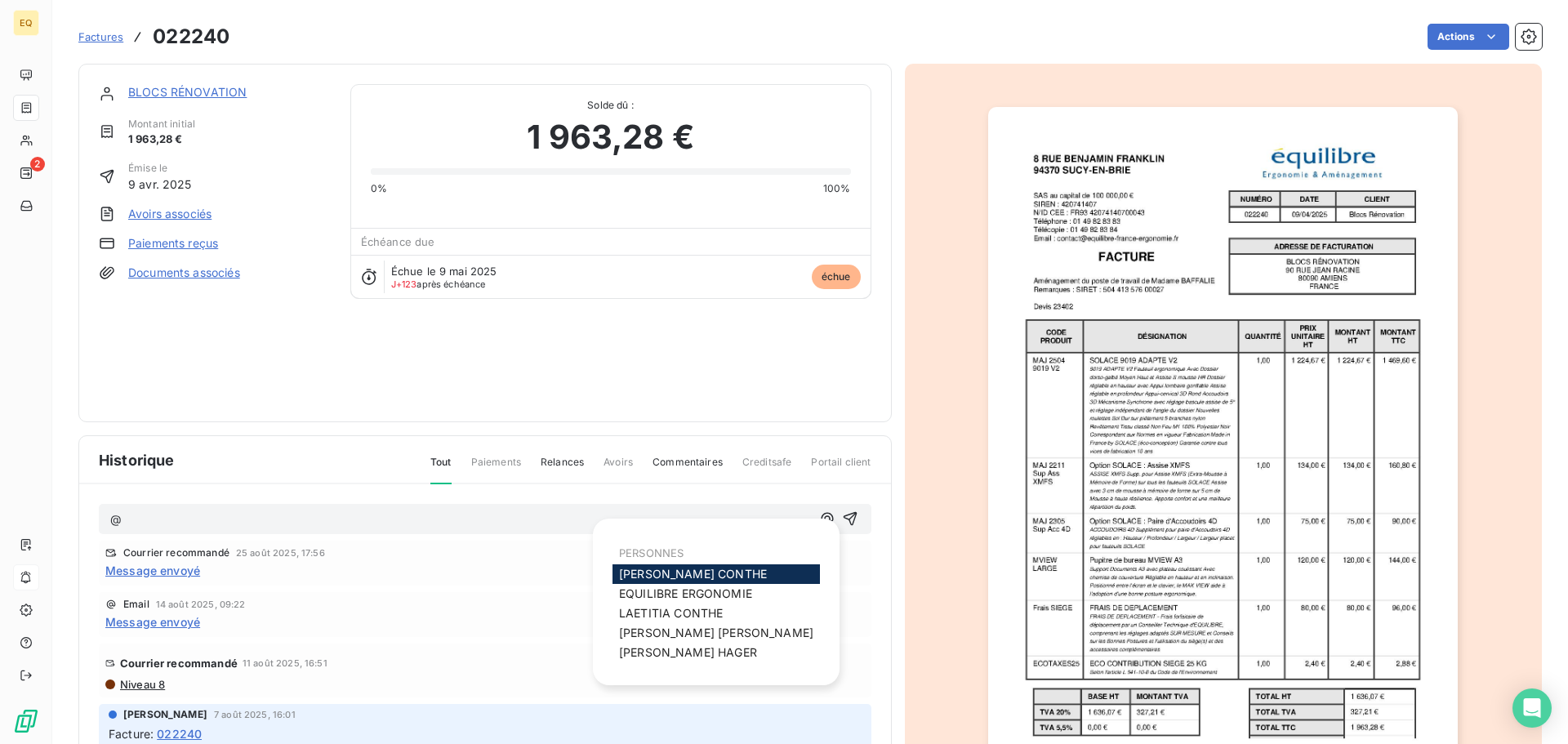
click at [667, 568] on span "[PERSON_NAME]" at bounding box center [693, 574] width 148 height 14
click at [819, 517] on icon "button" at bounding box center [827, 519] width 16 height 16
click at [692, 611] on span "[PERSON_NAME]" at bounding box center [671, 614] width 104 height 14
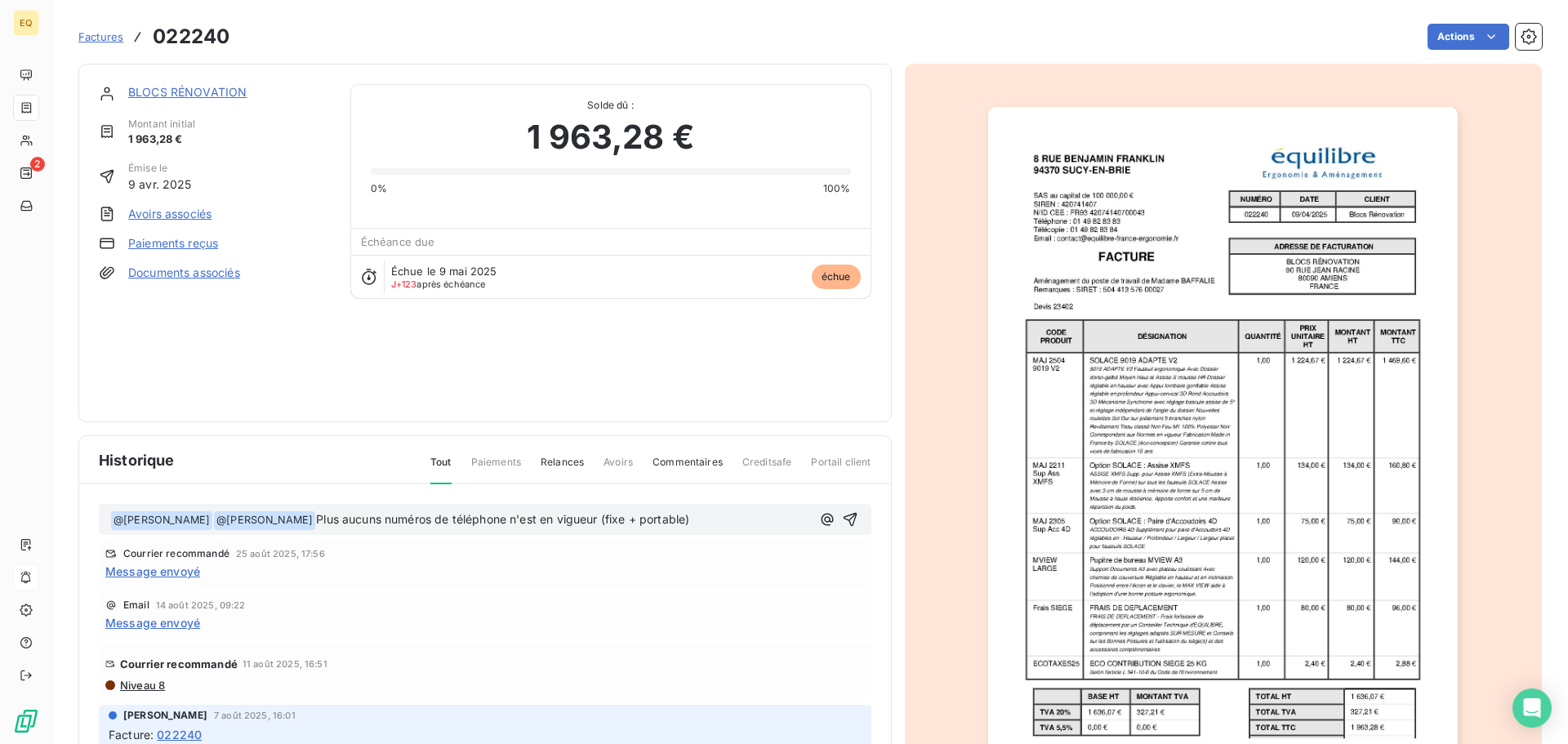
click at [689, 518] on span "Plus aucuns numéros de téléphone n'est en vigueur (fixe + portable)" at bounding box center [503, 519] width 373 height 14
click at [334, 518] on span "Plus aucuns numéros de téléphone n'est en vigueur (fixe + portables)" at bounding box center [505, 519] width 379 height 14
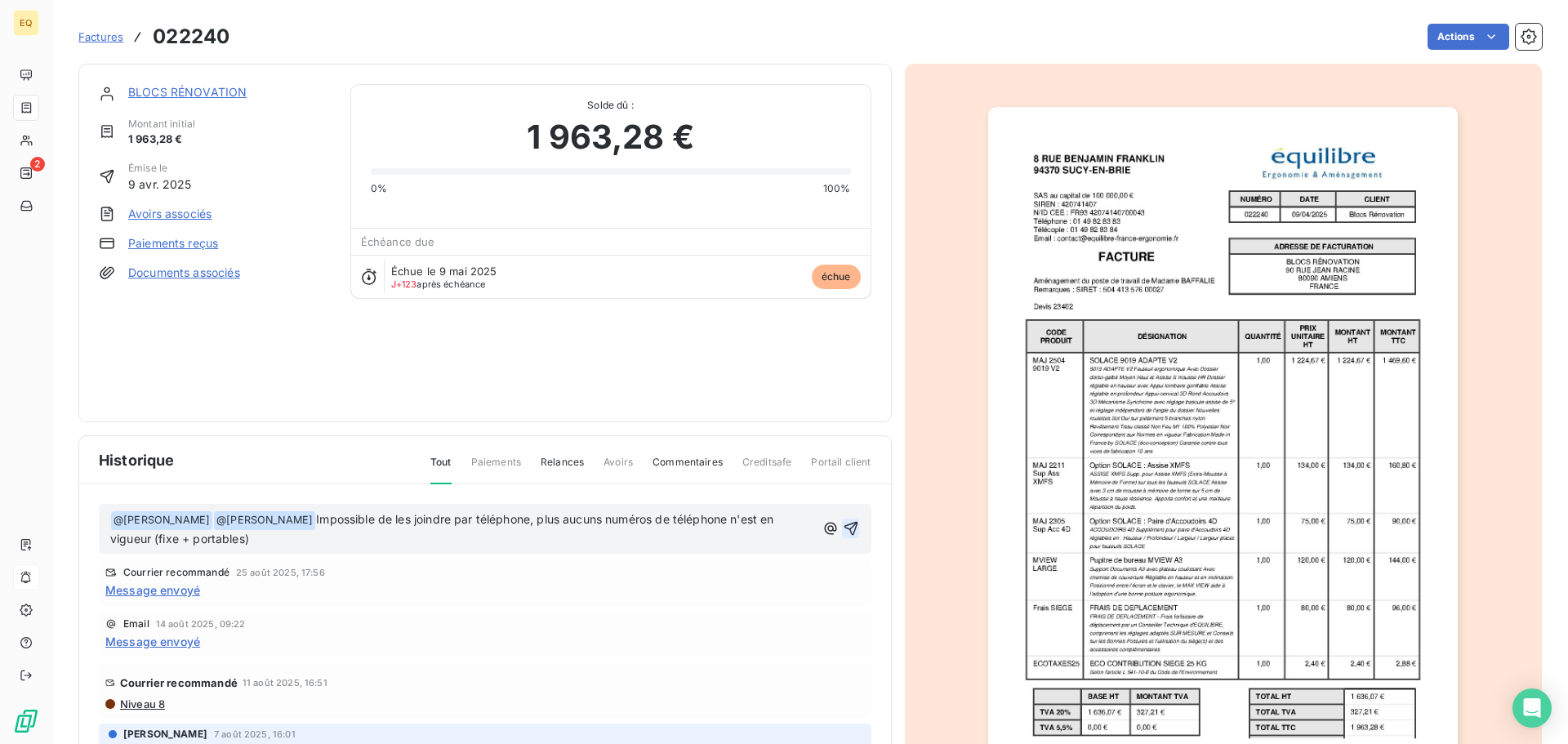
click at [842, 525] on icon "button" at bounding box center [850, 528] width 16 height 16
